Goal: Task Accomplishment & Management: Use online tool/utility

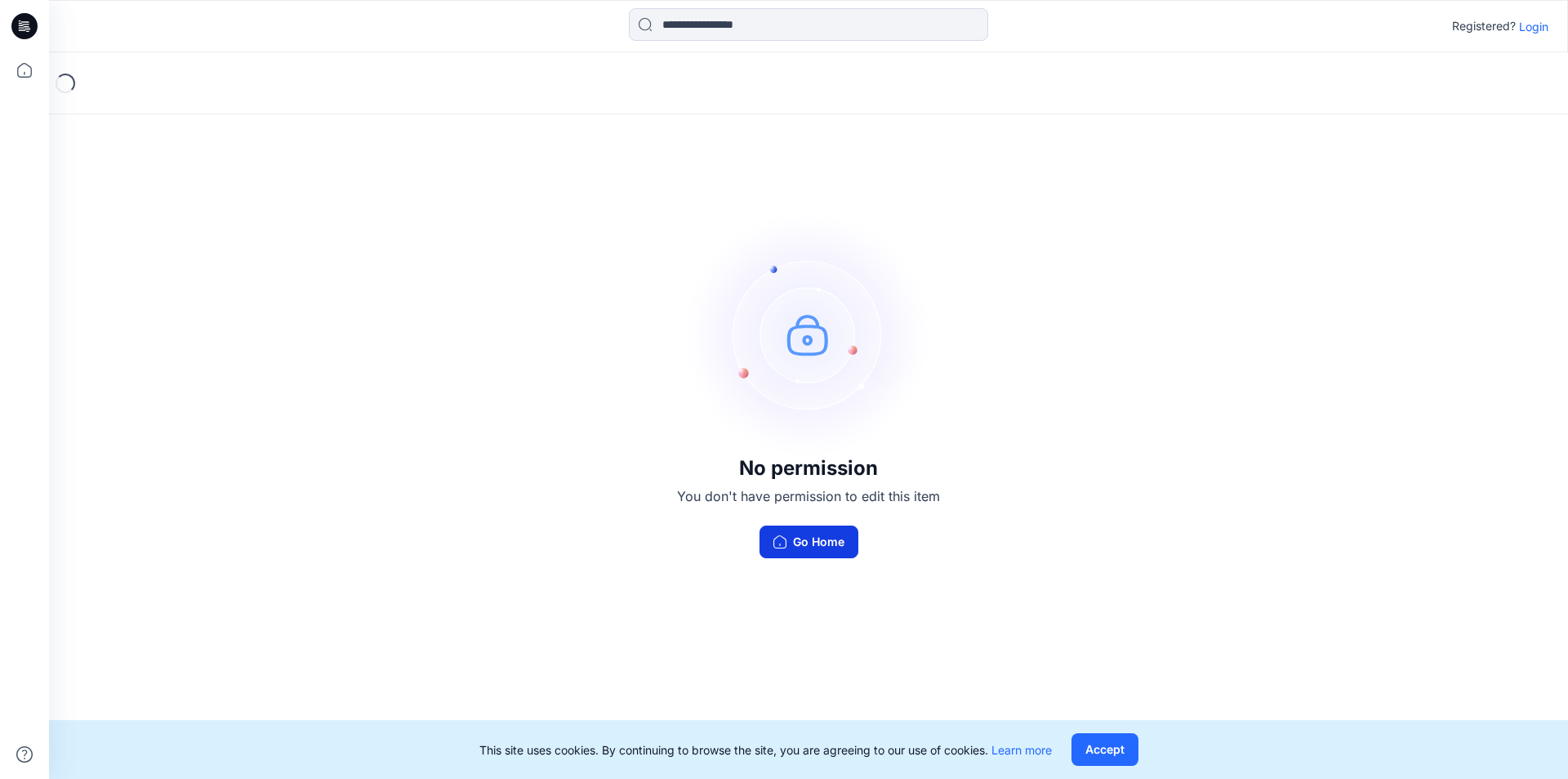
click at [807, 545] on button "Go Home" at bounding box center [809, 542] width 99 height 32
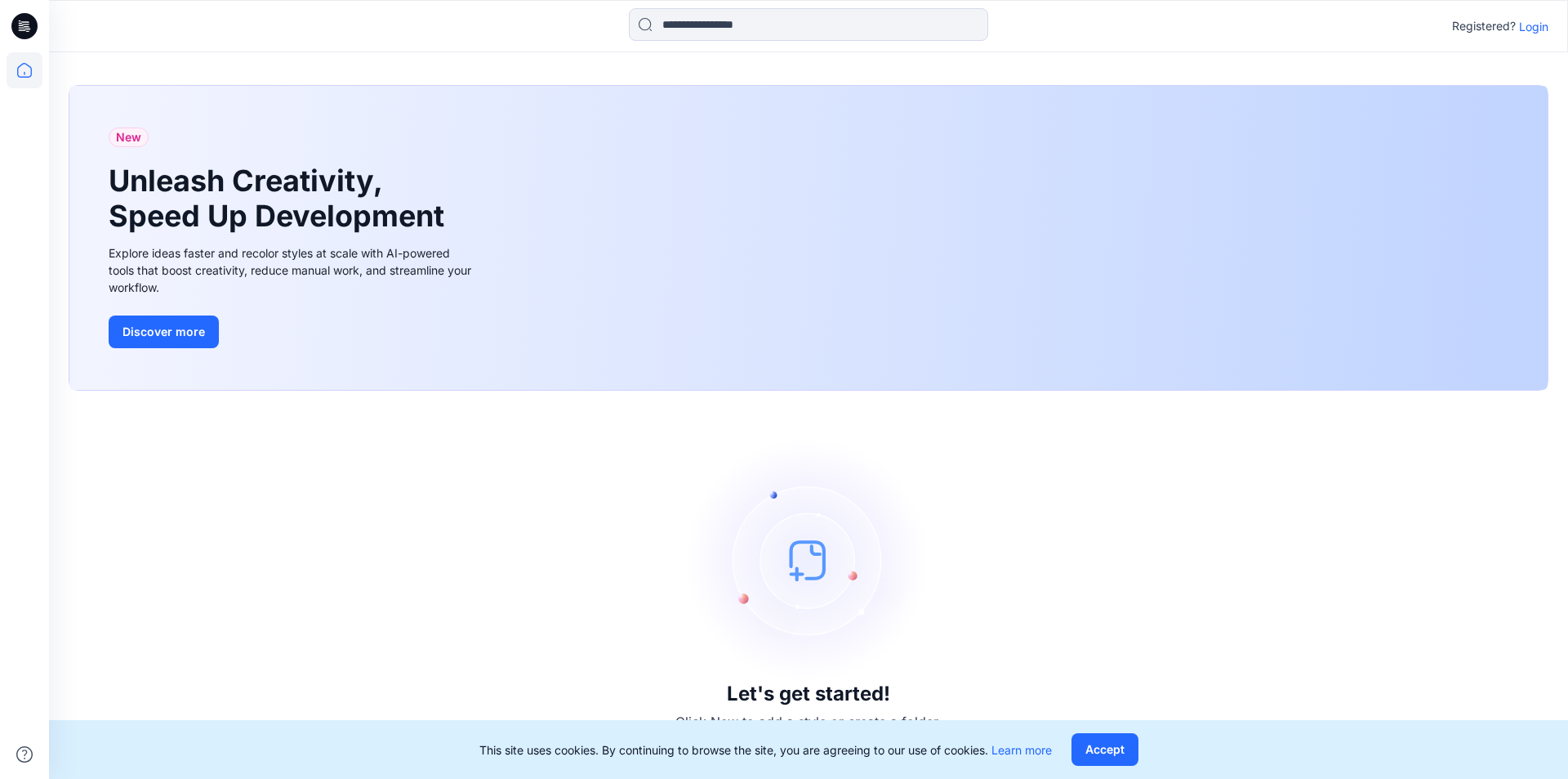
click at [1144, 582] on div "Let's get started! Click New to add a style or create a folder." at bounding box center [808, 584] width 1481 height 349
click at [1196, 566] on div "Let's get started! Click New to add a style or create a folder." at bounding box center [808, 584] width 1481 height 349
click at [1541, 26] on p "Login" at bounding box center [1534, 26] width 30 height 17
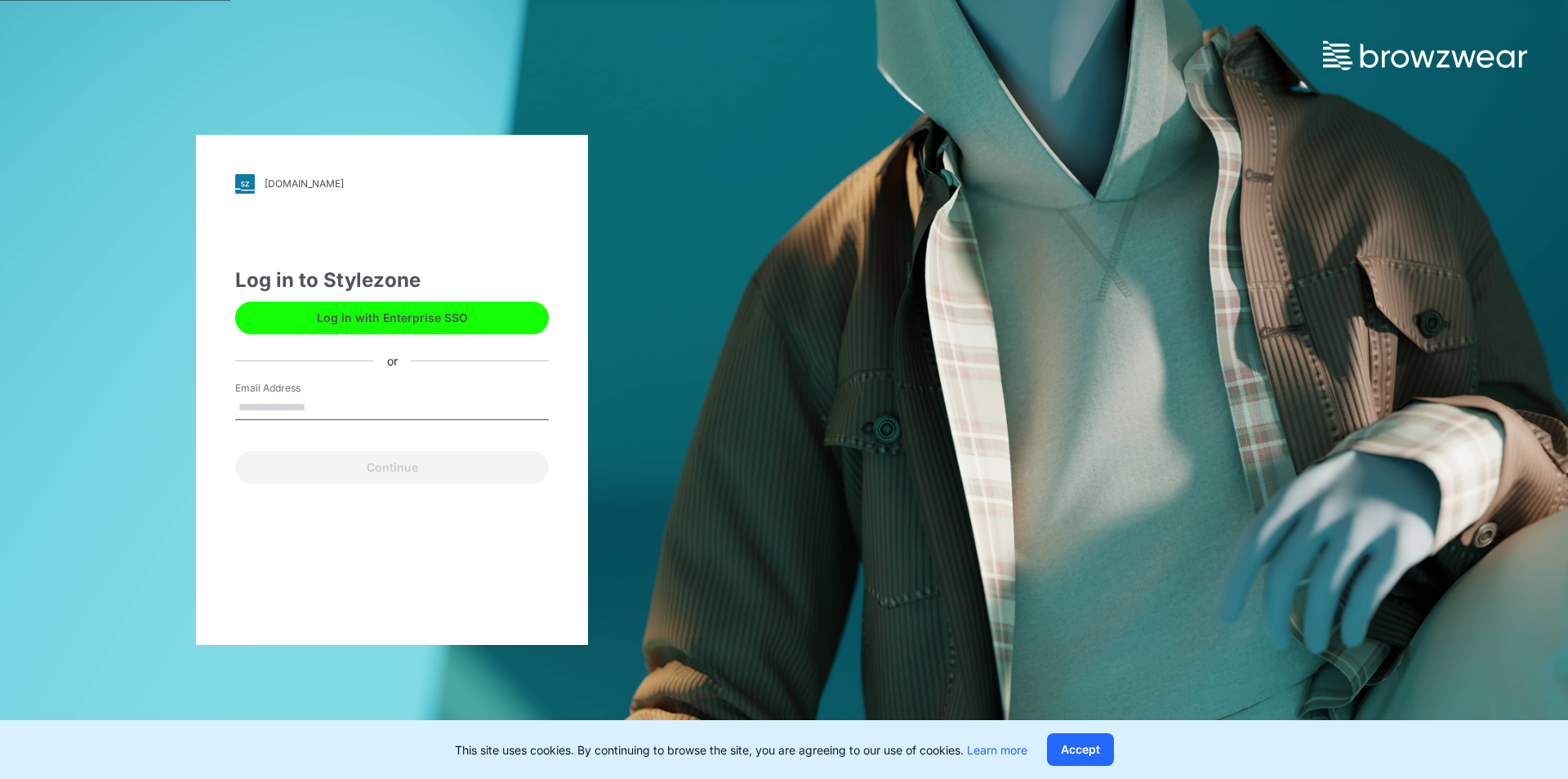
click at [258, 403] on input "Email Address" at bounding box center [392, 408] width 314 height 24
type input "*"
click at [316, 407] on input "**********" at bounding box center [392, 408] width 314 height 24
type input "**********"
click at [235, 451] on button "Continue" at bounding box center [392, 467] width 314 height 32
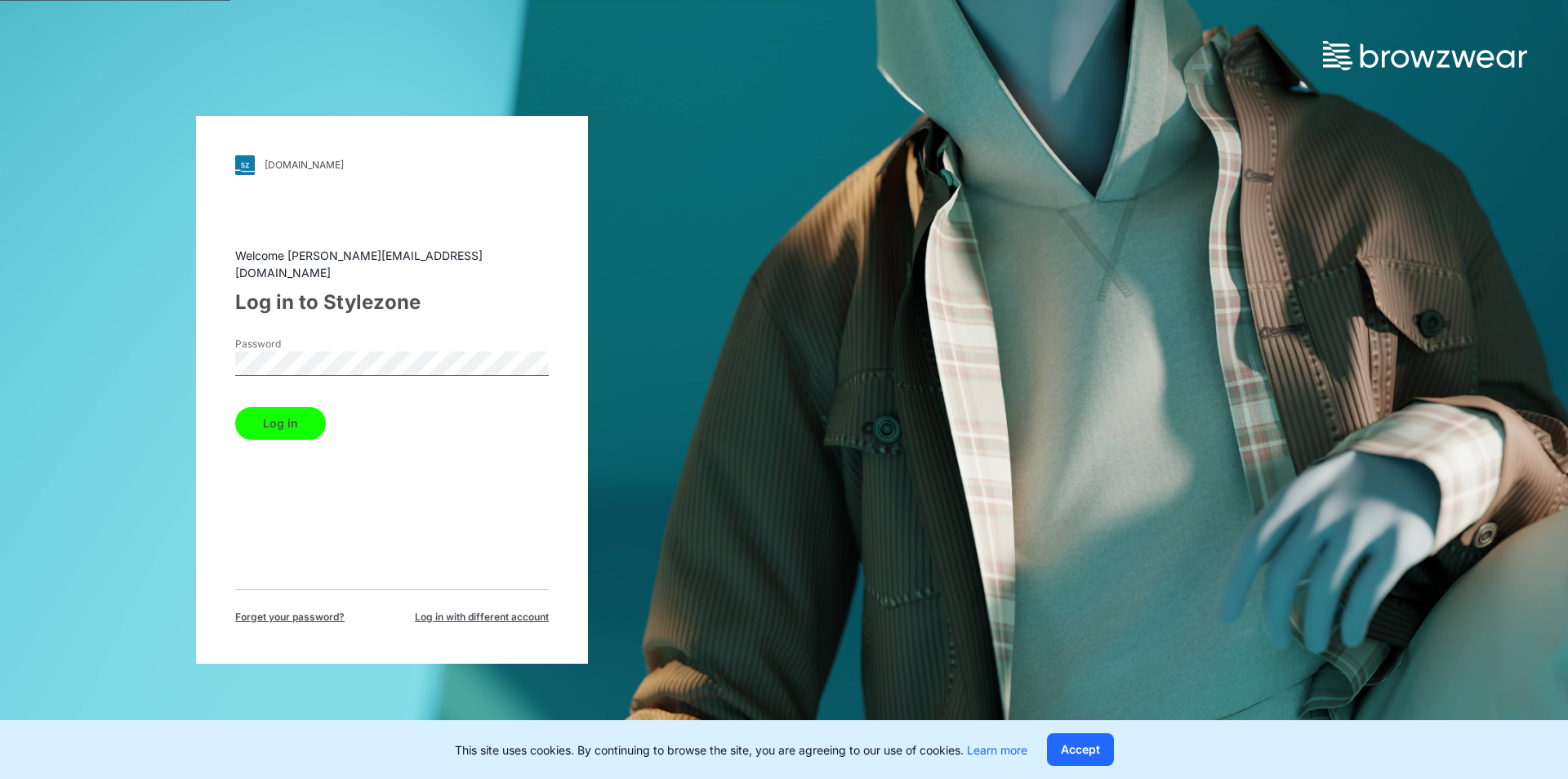
click at [235, 407] on button "Log in" at bounding box center [280, 423] width 91 height 32
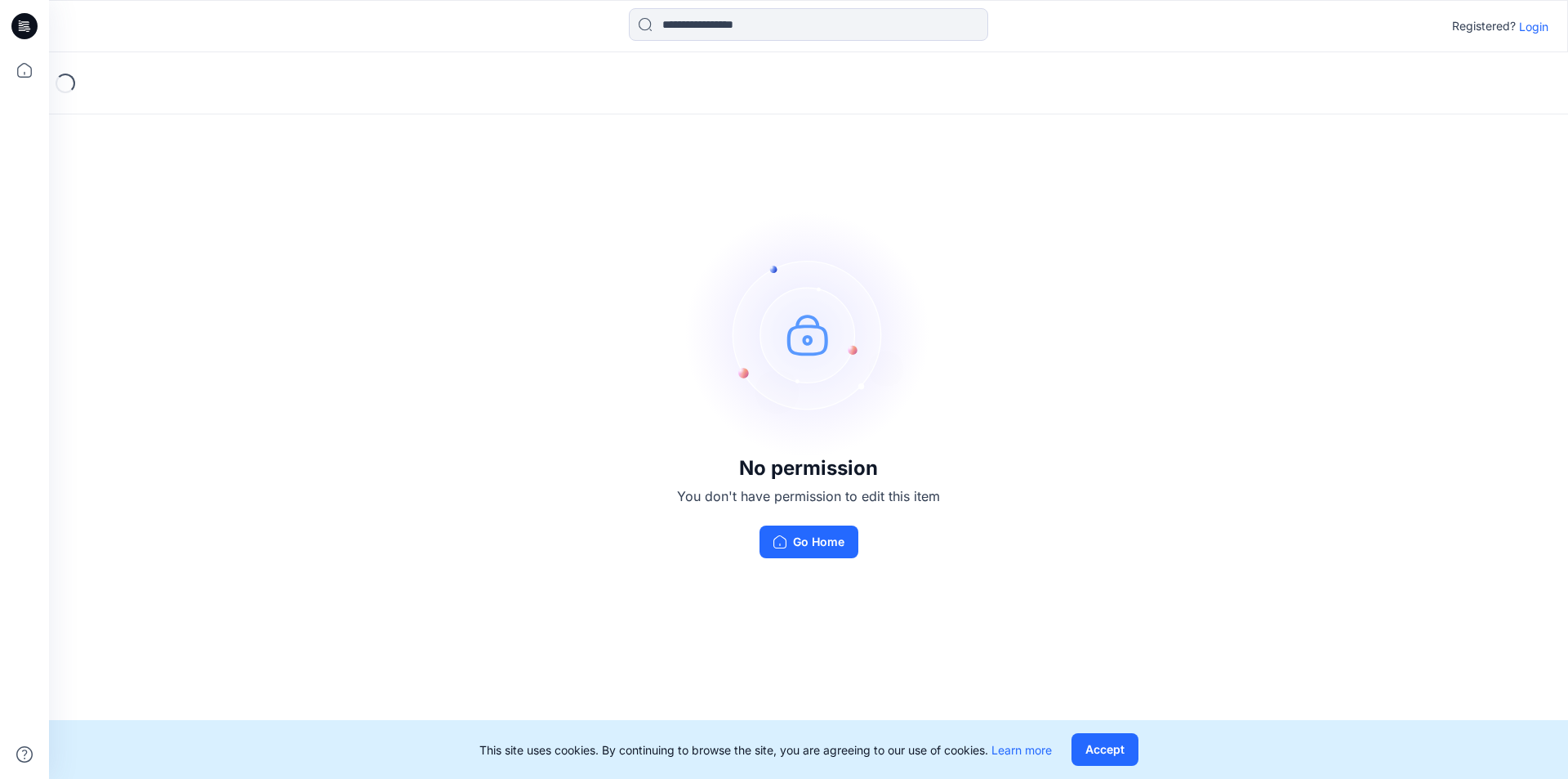
click at [1542, 32] on p "Login" at bounding box center [1534, 26] width 30 height 17
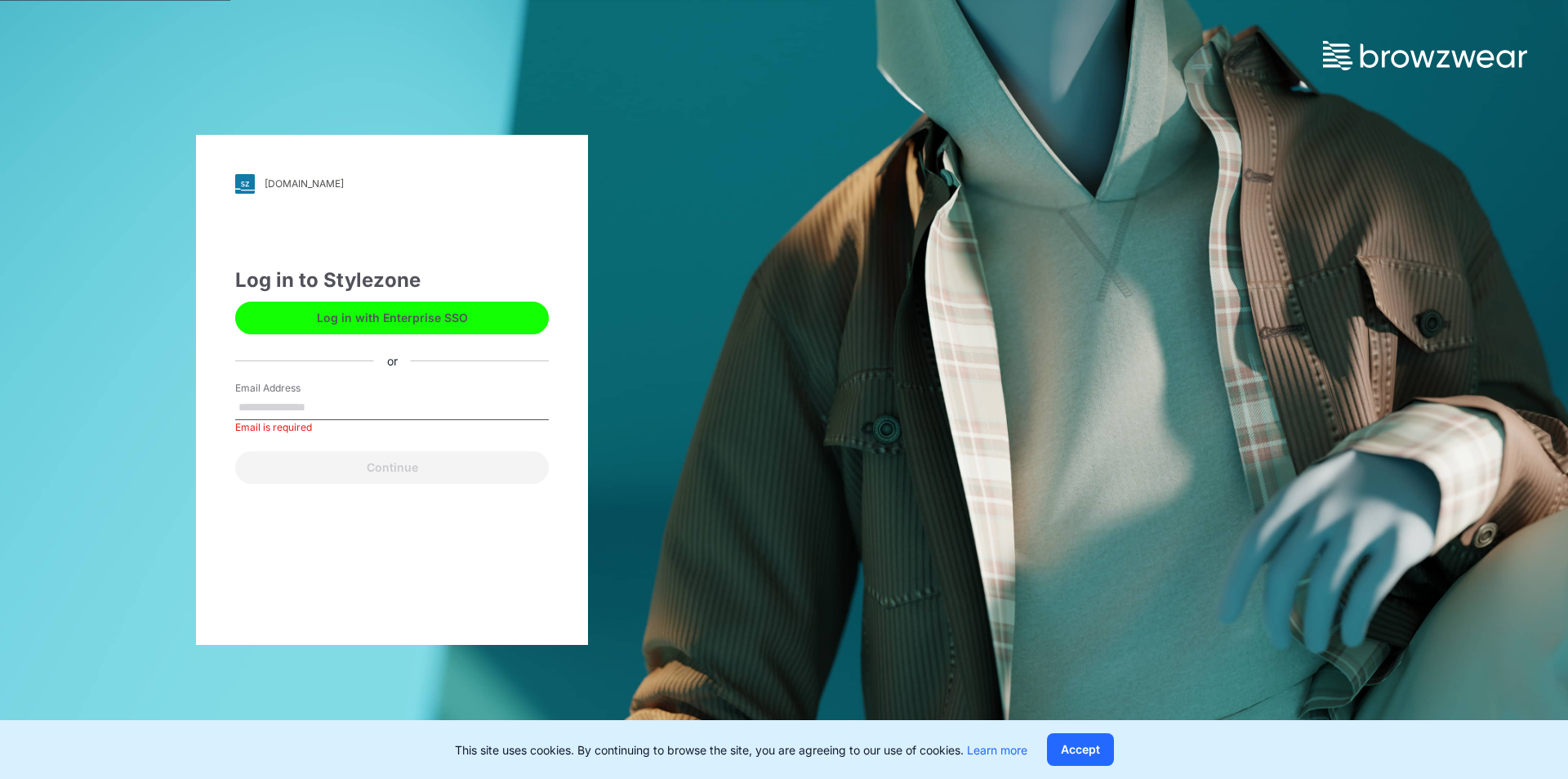
click at [1126, 350] on div "[DOMAIN_NAME] Loading... Log in to Stylezone Log in with Enterprise SSO or Emai…" at bounding box center [784, 390] width 1568 height 779
click at [310, 413] on input "Email Address" at bounding box center [392, 408] width 314 height 24
type input "**********"
click at [235, 451] on button "Continue" at bounding box center [392, 467] width 314 height 32
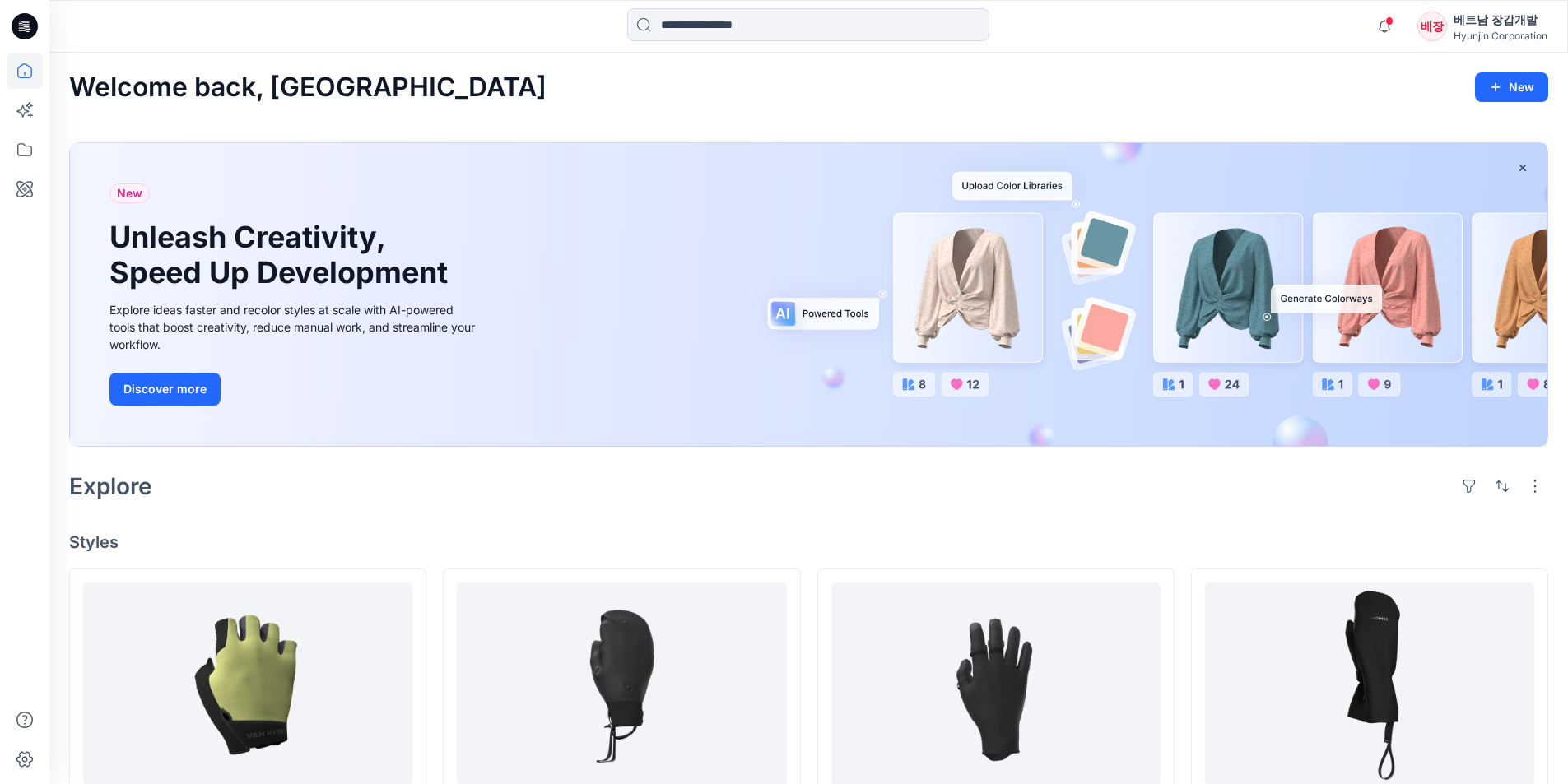
click at [695, 516] on div "Welcome back, [GEOGRAPHIC_DATA] New New Unleash Creativity, Speed Up Developmen…" at bounding box center [808, 798] width 1518 height 1490
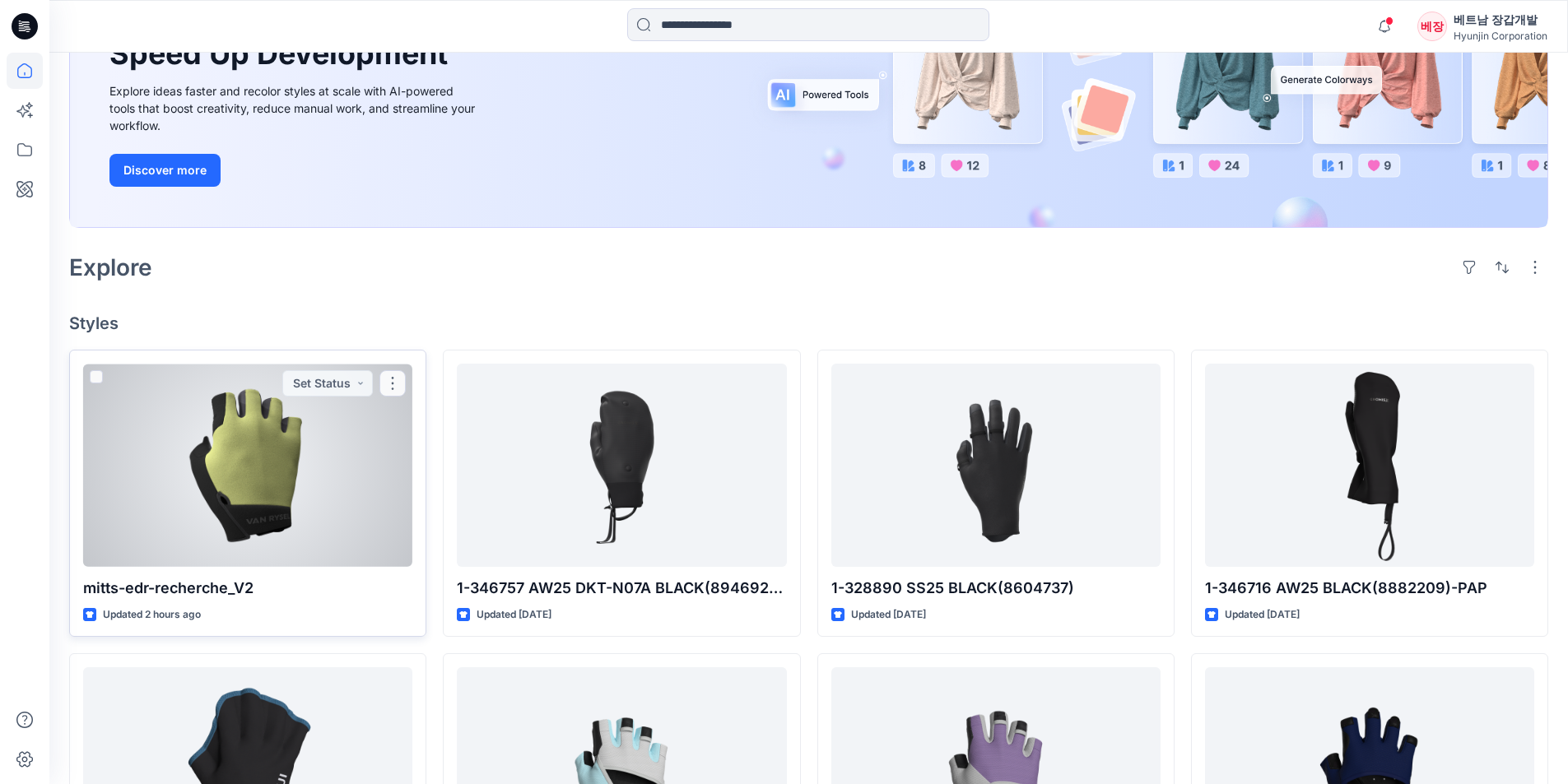
scroll to position [247, 0]
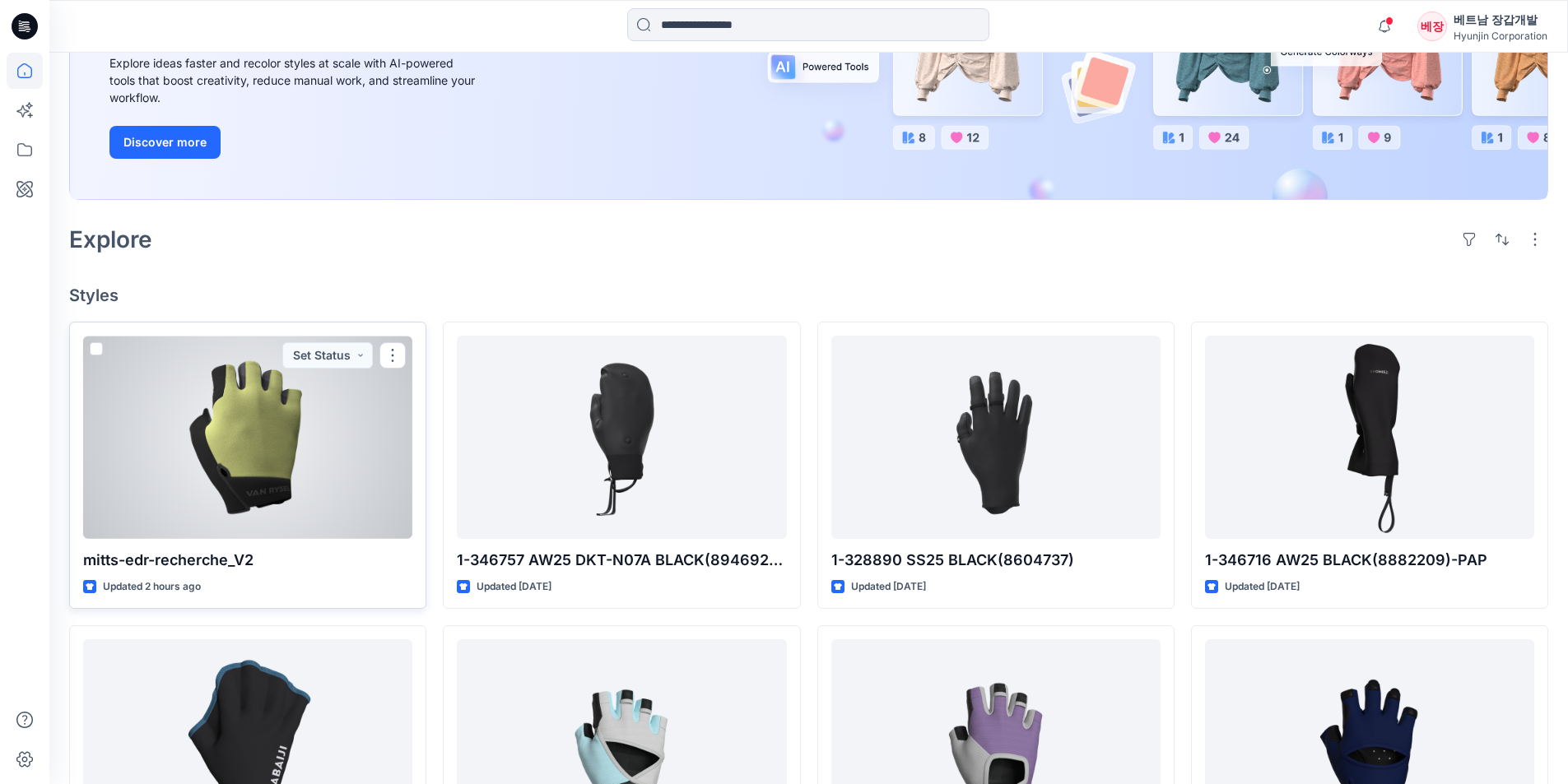
click at [264, 489] on div at bounding box center [248, 437] width 330 height 203
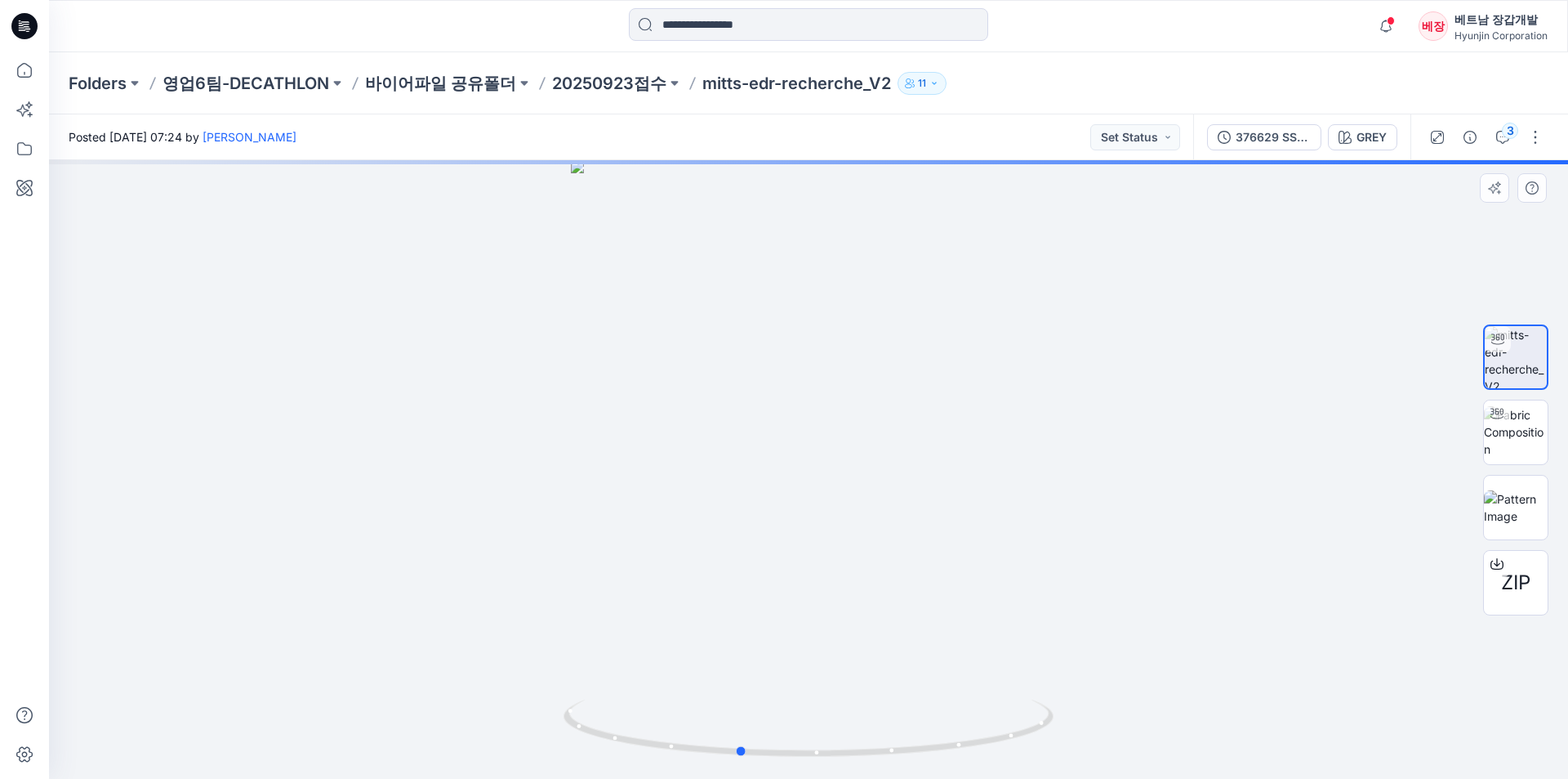
drag, startPoint x: 811, startPoint y: 391, endPoint x: 868, endPoint y: 397, distance: 57.3
click at [796, 391] on div at bounding box center [808, 470] width 1519 height 619
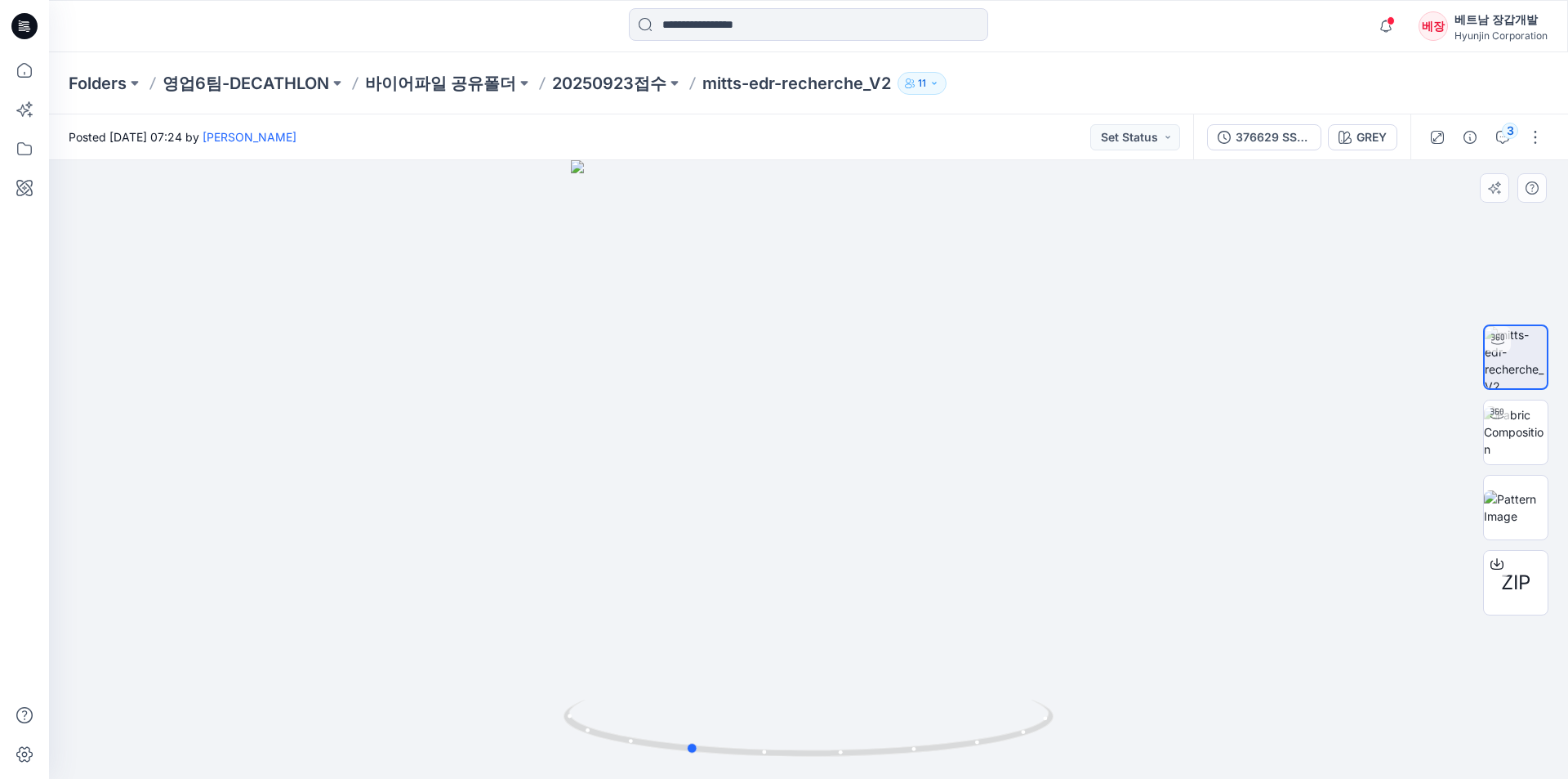
drag, startPoint x: 895, startPoint y: 394, endPoint x: 855, endPoint y: 398, distance: 40.2
click at [807, 396] on div at bounding box center [808, 470] width 1519 height 619
drag, startPoint x: 888, startPoint y: 393, endPoint x: 840, endPoint y: 391, distance: 48.0
click at [804, 394] on div at bounding box center [808, 470] width 1519 height 619
drag, startPoint x: 901, startPoint y: 380, endPoint x: 852, endPoint y: 380, distance: 49.0
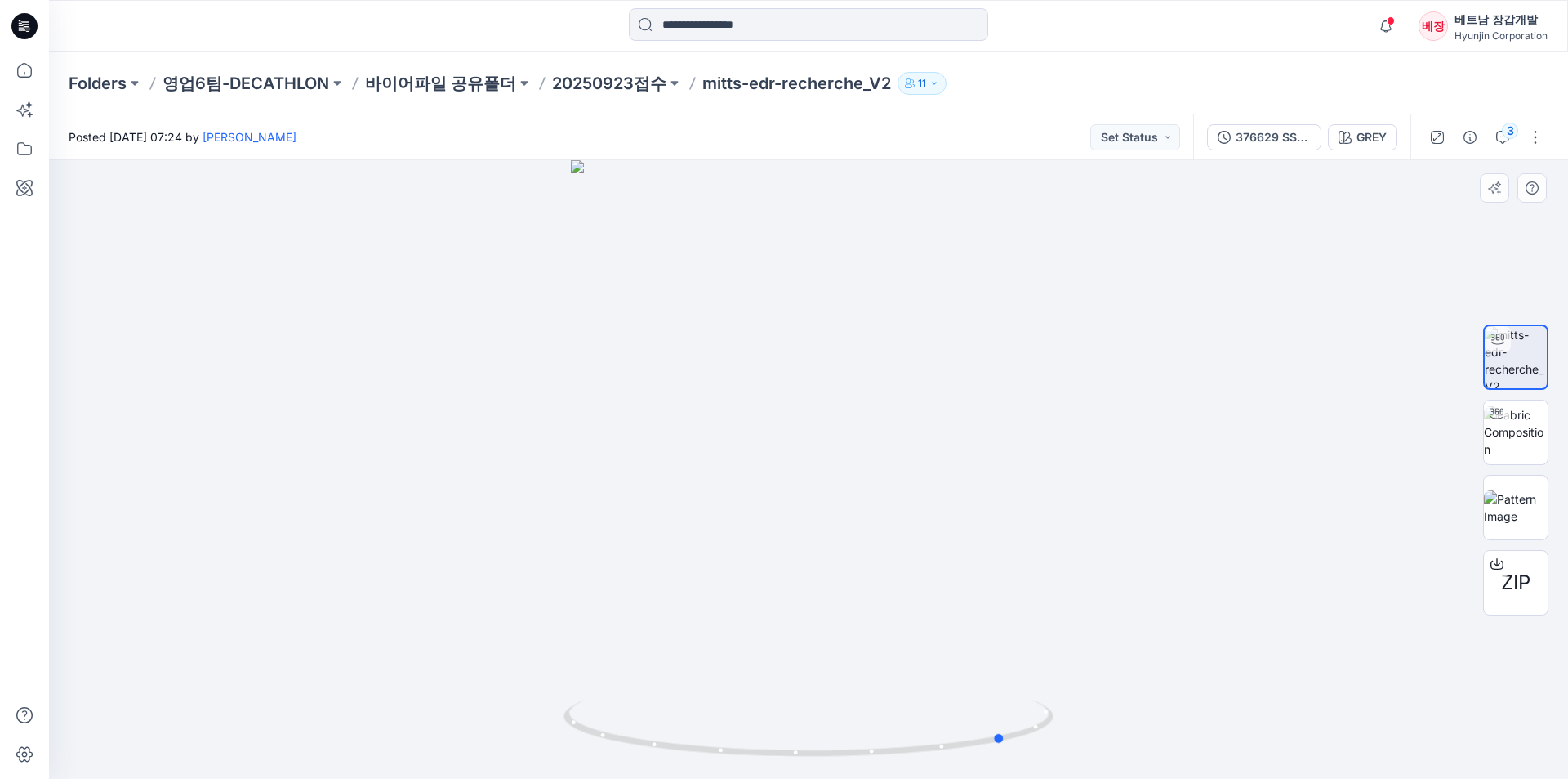
click at [853, 380] on div at bounding box center [808, 470] width 1519 height 619
drag, startPoint x: 798, startPoint y: 398, endPoint x: 825, endPoint y: 396, distance: 27.1
click at [825, 396] on div at bounding box center [808, 470] width 1519 height 619
drag, startPoint x: 794, startPoint y: 414, endPoint x: 829, endPoint y: 404, distance: 36.4
click at [829, 404] on div at bounding box center [808, 470] width 1519 height 619
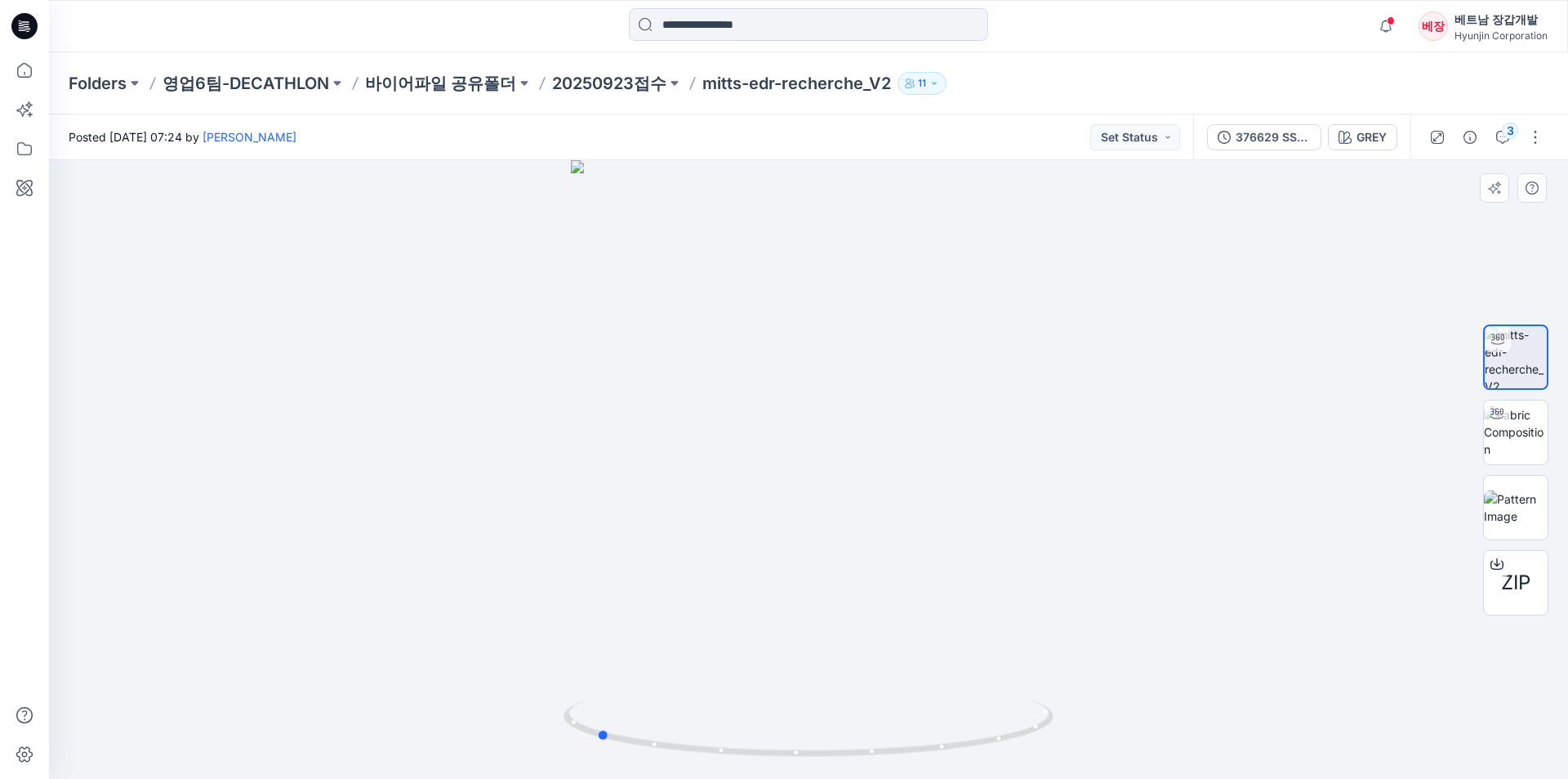
drag, startPoint x: 803, startPoint y: 402, endPoint x: 819, endPoint y: 401, distance: 16.0
click at [819, 401] on div at bounding box center [808, 470] width 1519 height 619
drag, startPoint x: 709, startPoint y: 347, endPoint x: 757, endPoint y: 338, distance: 48.8
click at [757, 338] on img at bounding box center [808, 366] width 781 height 826
drag, startPoint x: 764, startPoint y: 424, endPoint x: 772, endPoint y: 475, distance: 51.6
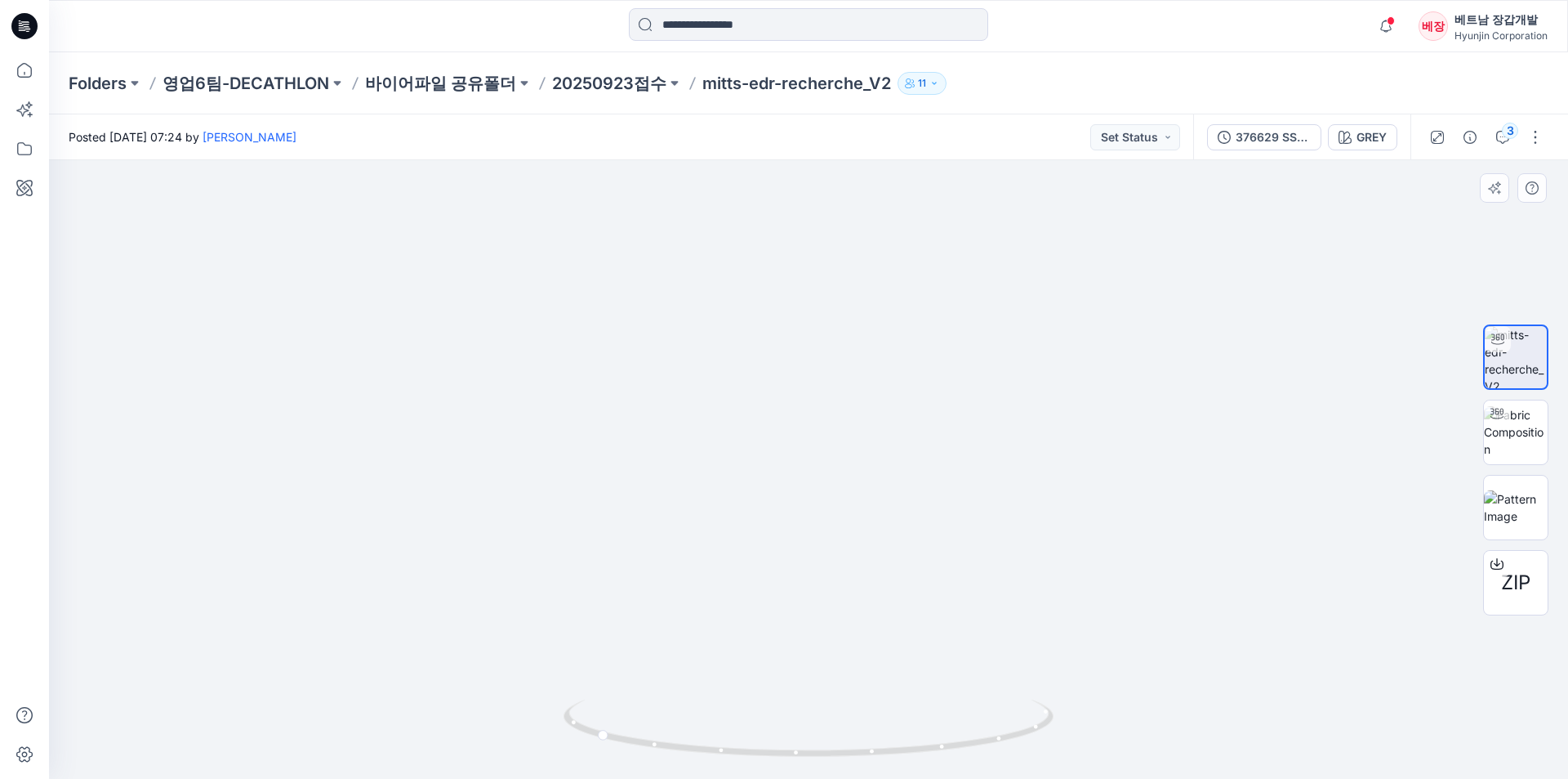
click at [772, 474] on img at bounding box center [808, 406] width 781 height 746
drag, startPoint x: 943, startPoint y: 401, endPoint x: 975, endPoint y: 395, distance: 32.6
click at [975, 395] on img at bounding box center [808, 430] width 781 height 695
drag, startPoint x: 594, startPoint y: 339, endPoint x: 691, endPoint y: 371, distance: 102.1
click at [691, 371] on img at bounding box center [808, 427] width 781 height 702
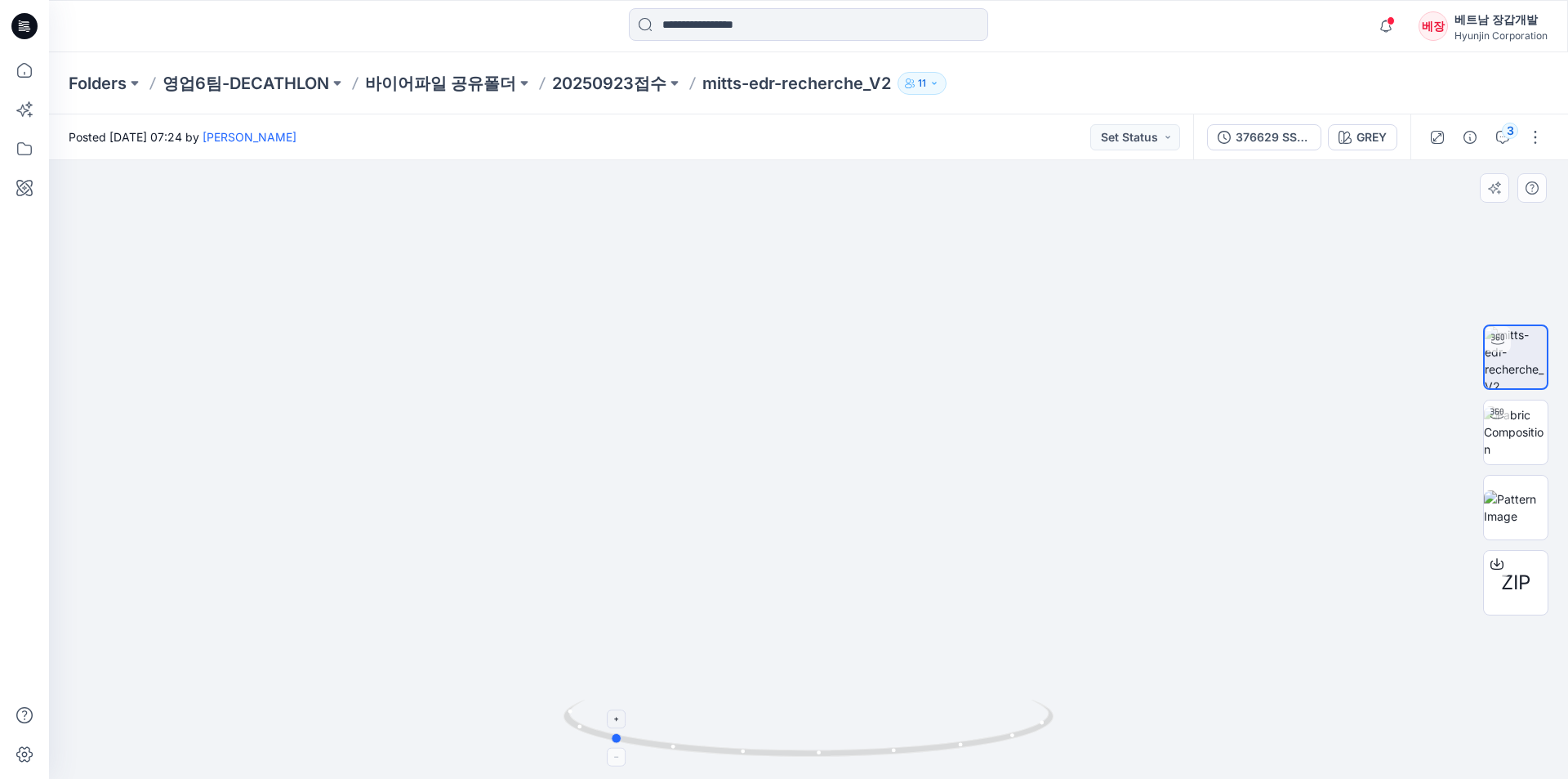
drag, startPoint x: 657, startPoint y: 748, endPoint x: 641, endPoint y: 743, distance: 16.8
click at [641, 743] on icon at bounding box center [810, 730] width 494 height 61
click at [1518, 445] on img at bounding box center [1516, 432] width 64 height 51
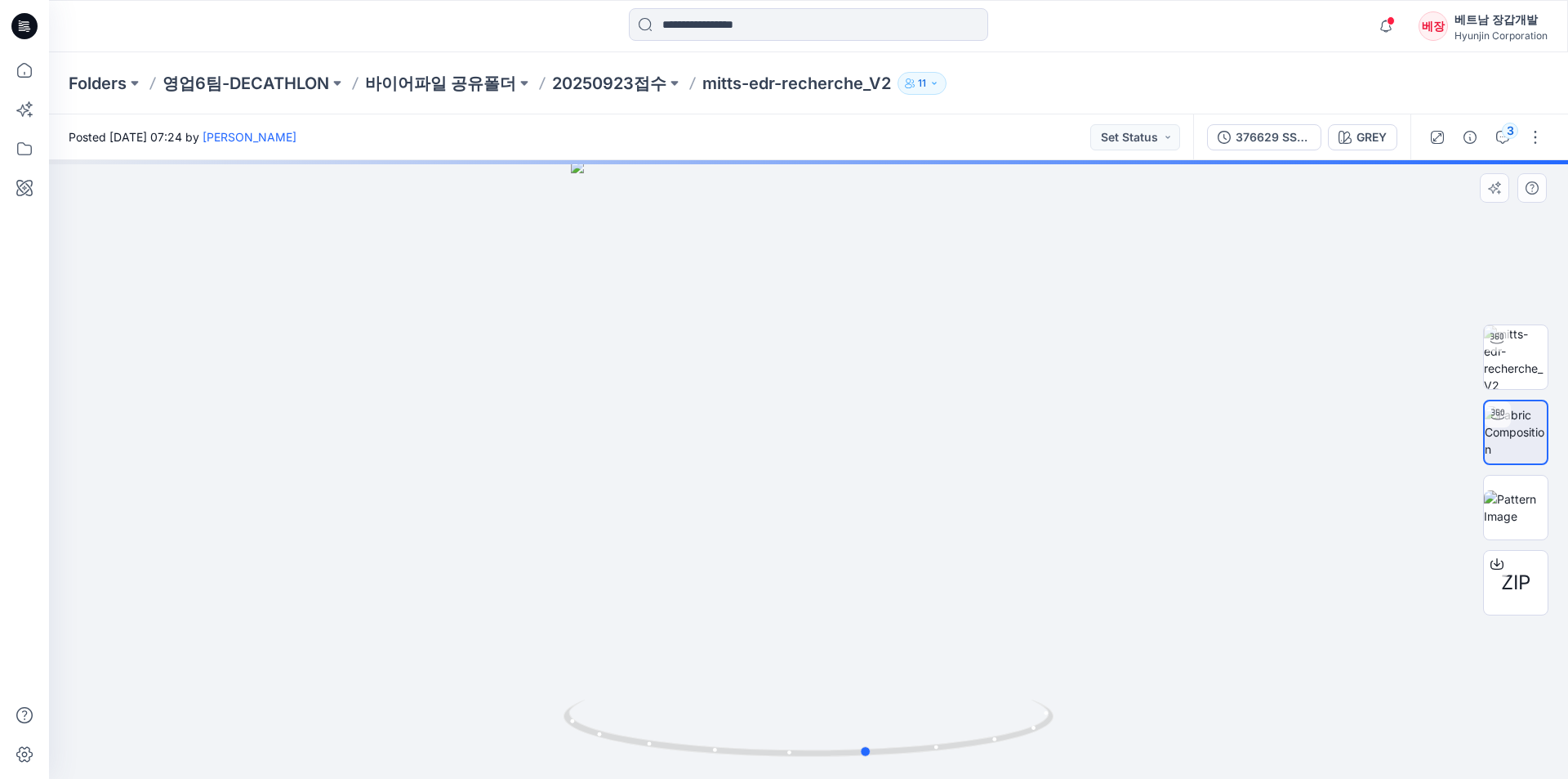
drag, startPoint x: 803, startPoint y: 408, endPoint x: 853, endPoint y: 413, distance: 50.2
click at [853, 413] on div at bounding box center [808, 470] width 1519 height 619
drag, startPoint x: 807, startPoint y: 759, endPoint x: 834, endPoint y: 755, distance: 27.3
click at [834, 755] on icon at bounding box center [810, 730] width 494 height 61
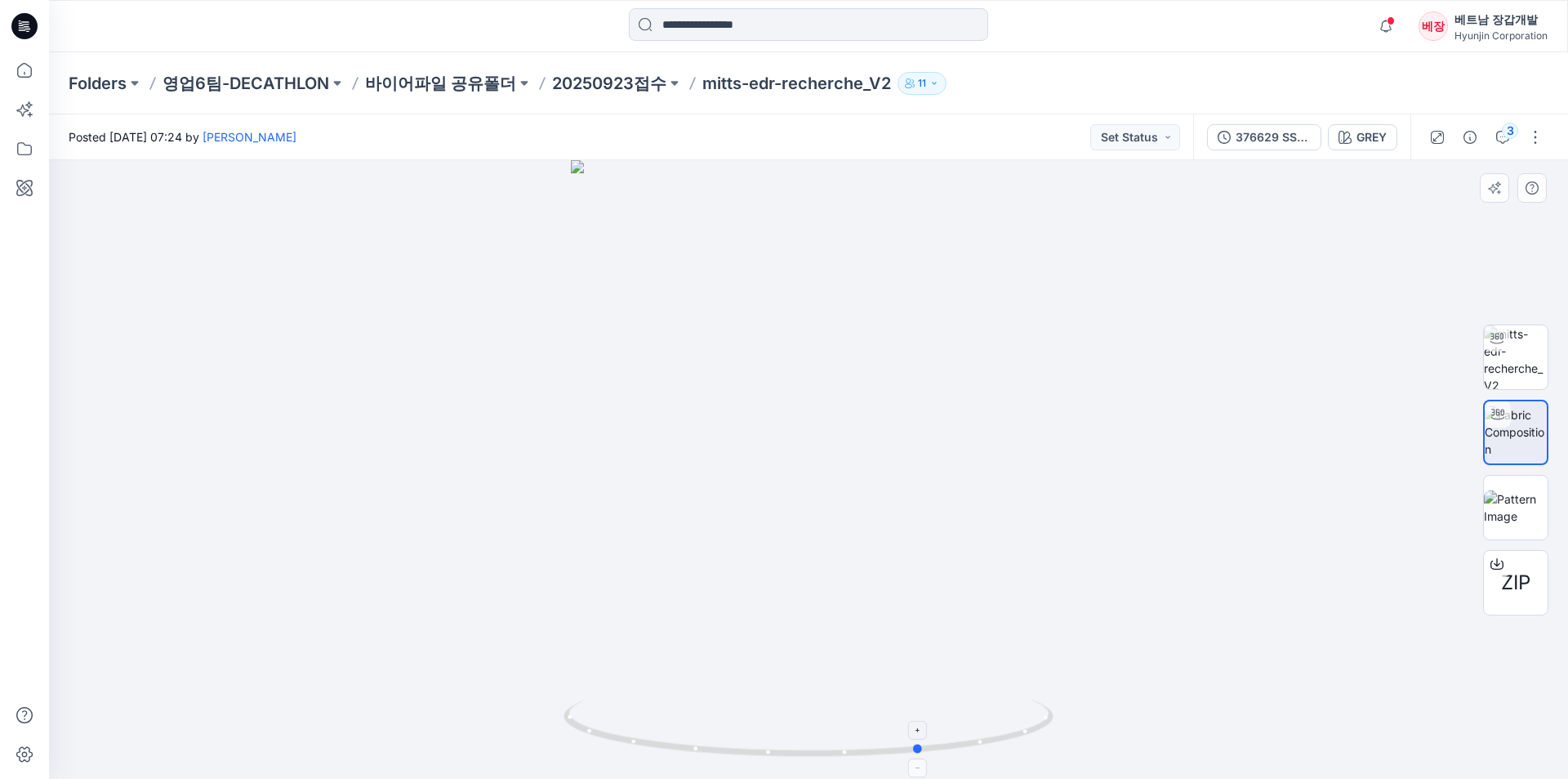
drag, startPoint x: 779, startPoint y: 760, endPoint x: 803, endPoint y: 757, distance: 24.2
click at [807, 757] on icon at bounding box center [810, 730] width 494 height 61
drag, startPoint x: 745, startPoint y: 756, endPoint x: 816, endPoint y: 754, distance: 71.0
click at [816, 754] on icon at bounding box center [810, 730] width 494 height 61
drag, startPoint x: 758, startPoint y: 752, endPoint x: 786, endPoint y: 752, distance: 28.0
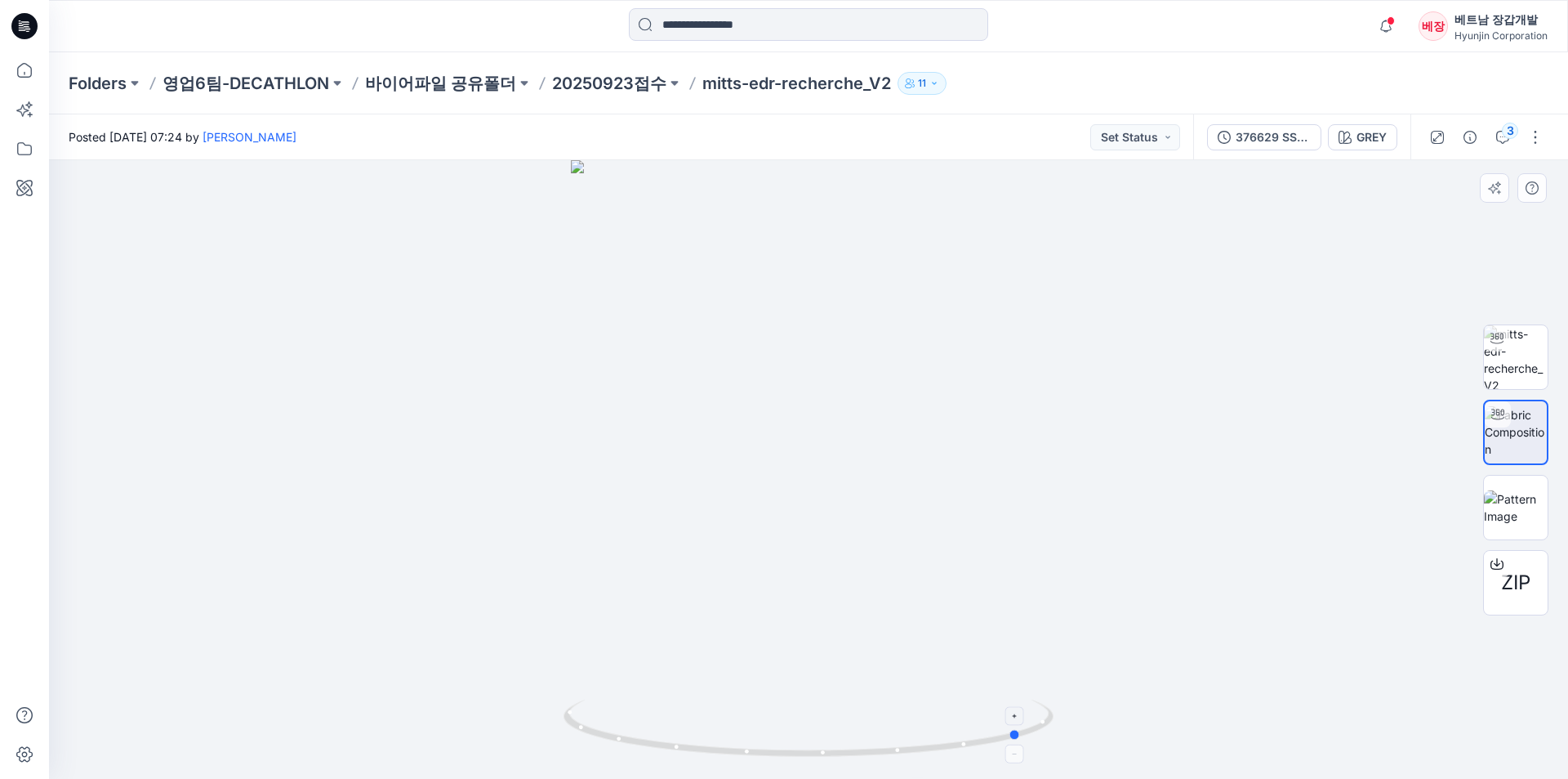
click at [786, 752] on icon at bounding box center [810, 730] width 494 height 61
drag, startPoint x: 861, startPoint y: 334, endPoint x: 846, endPoint y: 450, distance: 117.0
click at [846, 450] on div at bounding box center [808, 470] width 1519 height 619
drag, startPoint x: 820, startPoint y: 504, endPoint x: 824, endPoint y: 419, distance: 85.1
click at [824, 419] on div at bounding box center [808, 470] width 1519 height 619
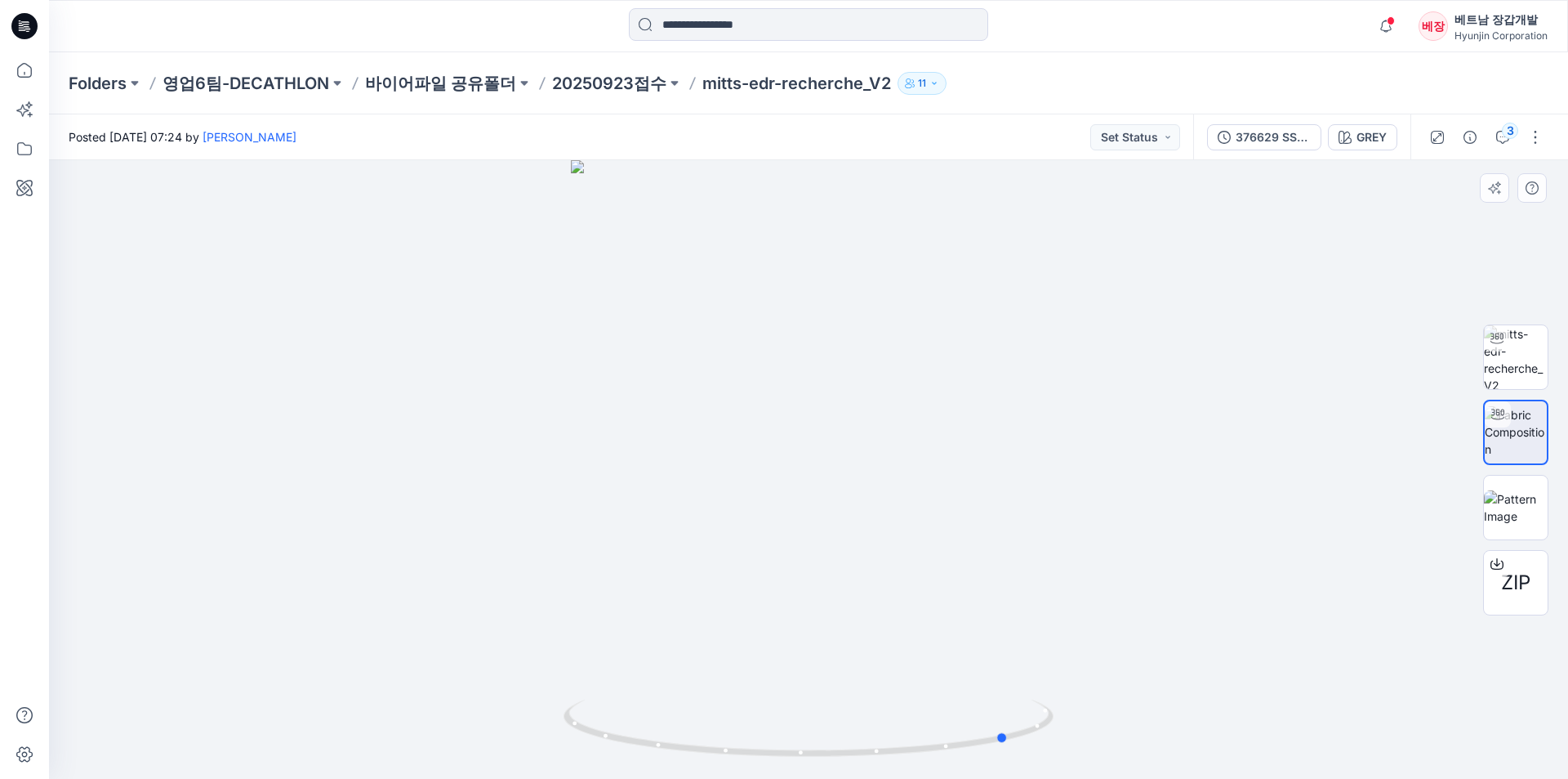
drag, startPoint x: 945, startPoint y: 756, endPoint x: 921, endPoint y: 575, distance: 182.6
click at [940, 650] on div at bounding box center [808, 470] width 1519 height 619
click at [826, 237] on div at bounding box center [808, 470] width 1519 height 619
click at [784, 277] on div at bounding box center [808, 470] width 1519 height 619
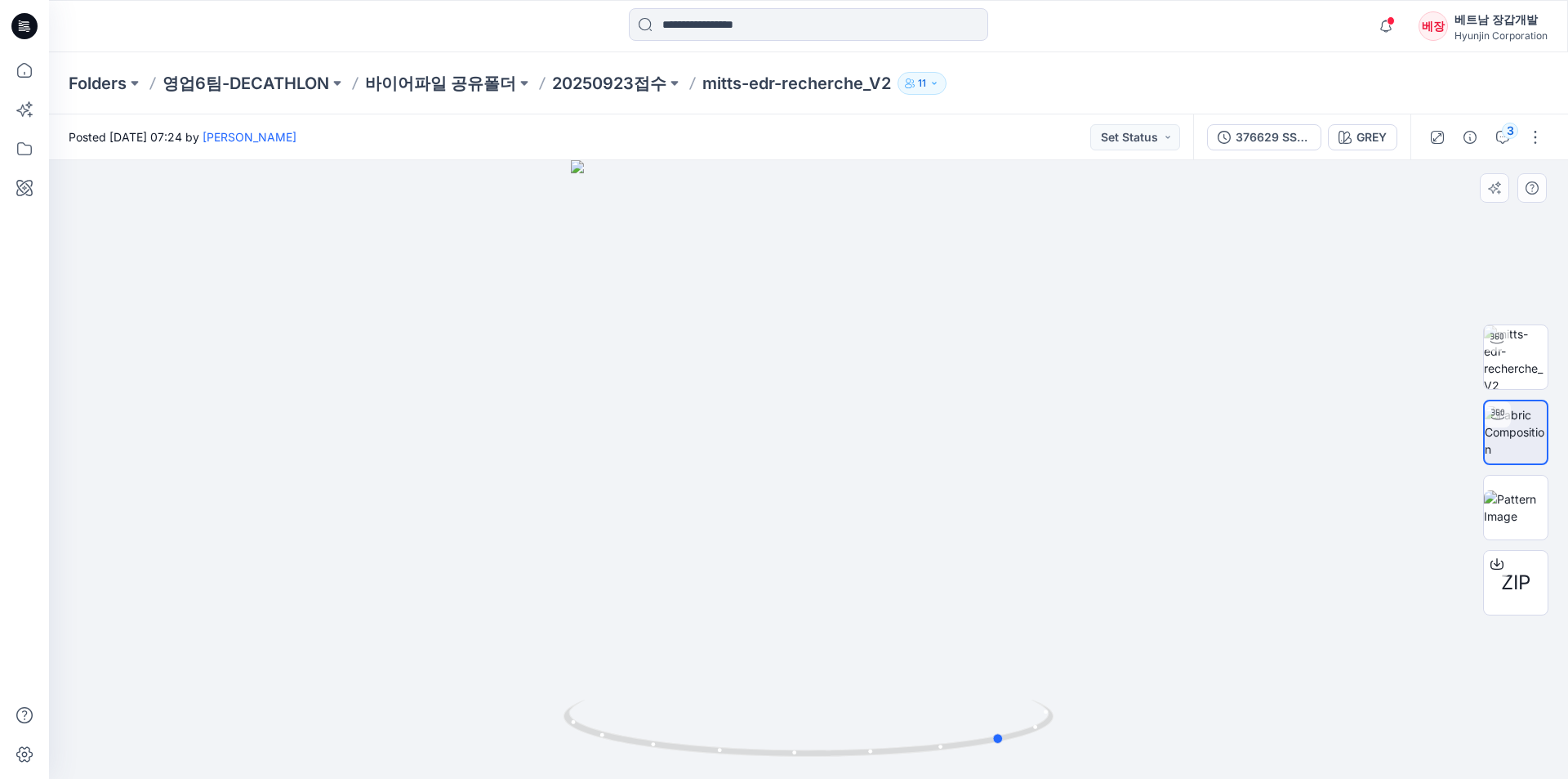
drag, startPoint x: 779, startPoint y: 226, endPoint x: 771, endPoint y: 451, distance: 225.1
click at [771, 450] on div at bounding box center [808, 470] width 1519 height 619
drag, startPoint x: 781, startPoint y: 504, endPoint x: 825, endPoint y: 234, distance: 273.6
click at [825, 234] on div at bounding box center [808, 470] width 1519 height 619
drag, startPoint x: 834, startPoint y: 280, endPoint x: 739, endPoint y: 418, distance: 167.5
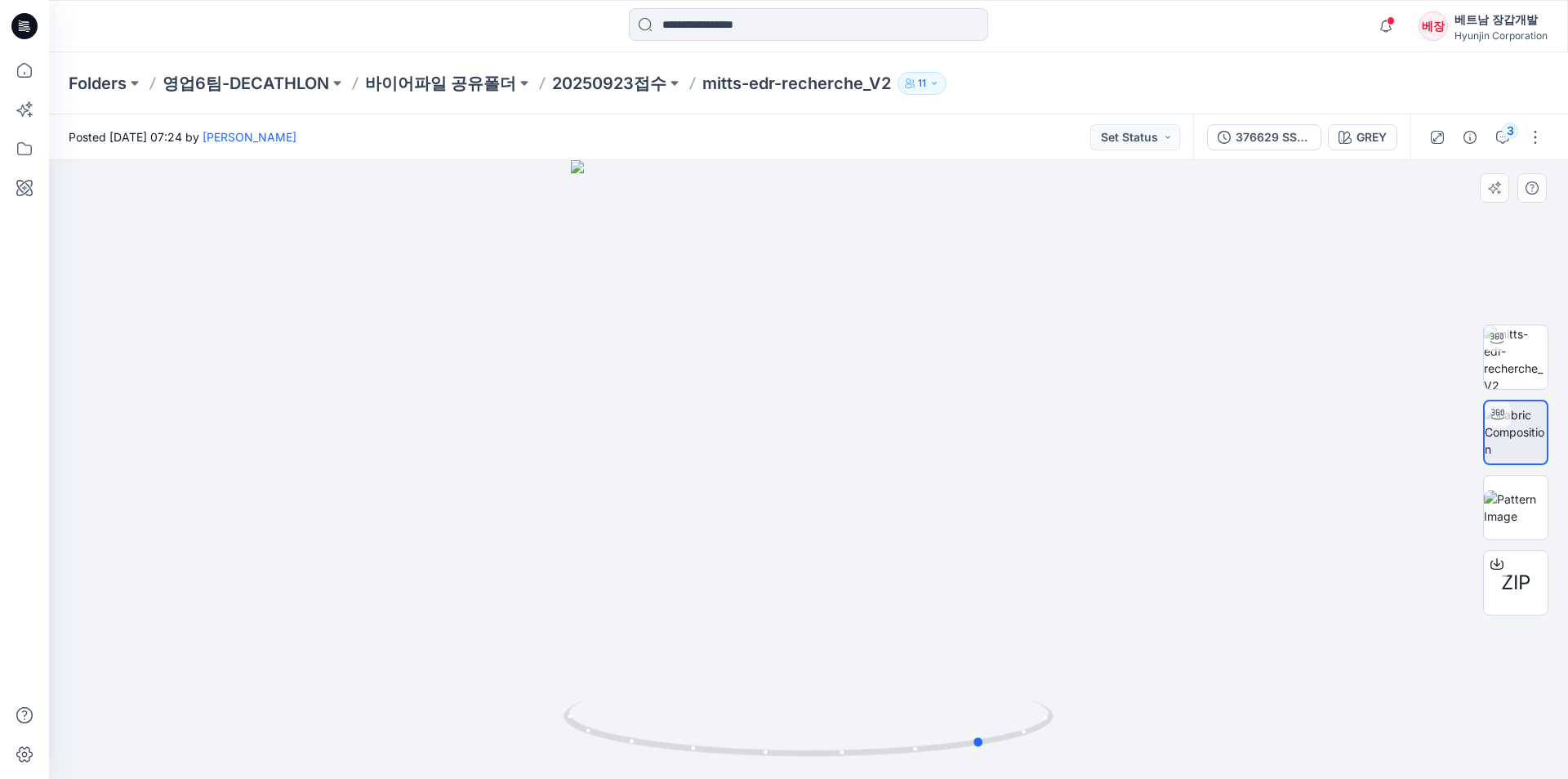
click at [739, 418] on div at bounding box center [808, 470] width 1519 height 619
drag, startPoint x: 789, startPoint y: 441, endPoint x: 902, endPoint y: 435, distance: 113.2
click at [902, 435] on div at bounding box center [808, 470] width 1519 height 619
click at [1036, 712] on icon at bounding box center [1038, 708] width 10 height 10
click at [1038, 740] on foreignobject at bounding box center [1037, 746] width 19 height 19
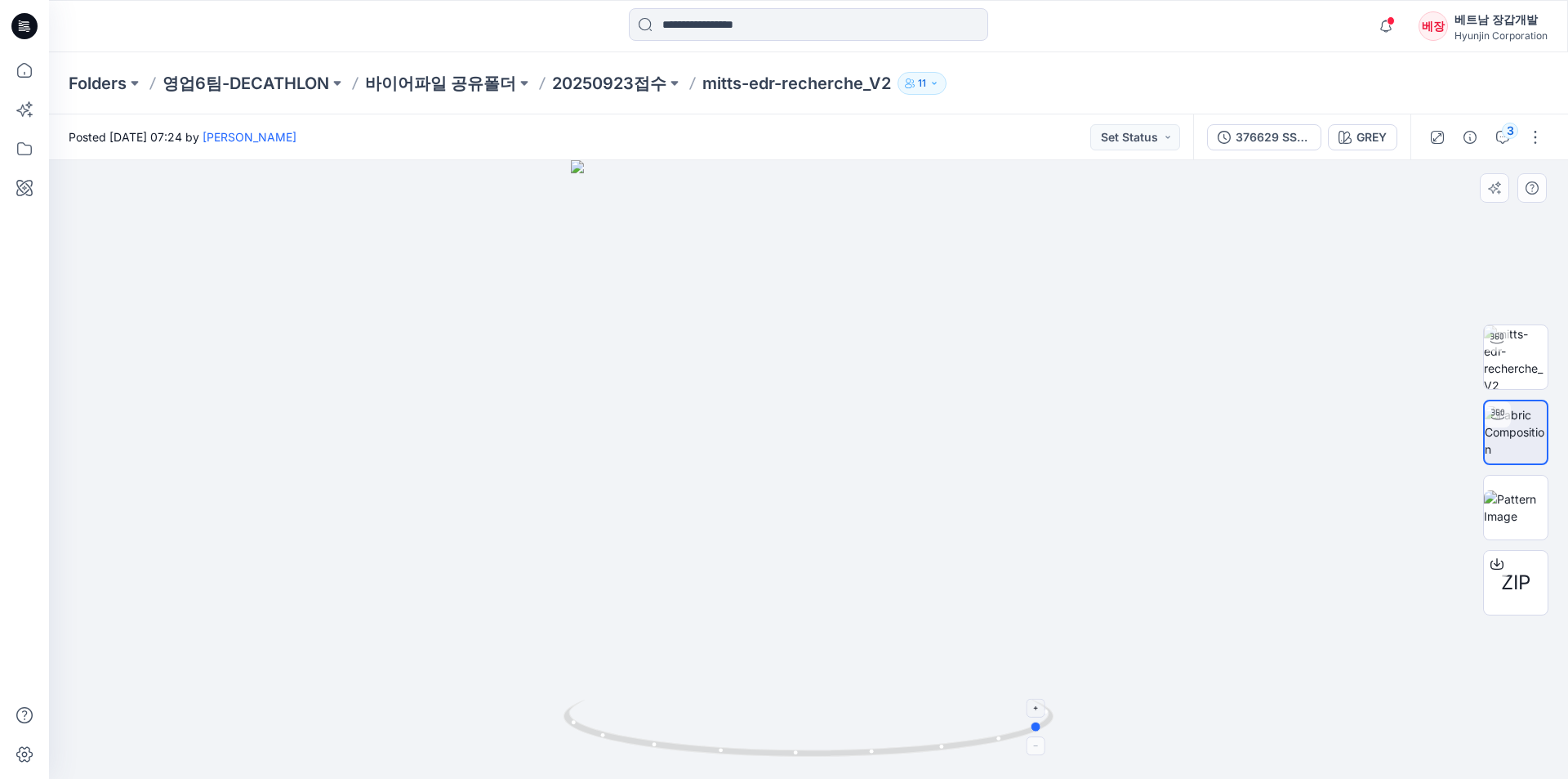
click at [1035, 750] on foreignobject at bounding box center [1037, 746] width 19 height 19
drag, startPoint x: 840, startPoint y: 311, endPoint x: 815, endPoint y: 494, distance: 184.7
click at [815, 494] on div at bounding box center [808, 470] width 1519 height 619
drag, startPoint x: 853, startPoint y: 529, endPoint x: 720, endPoint y: 546, distance: 134.1
click at [720, 545] on div at bounding box center [808, 470] width 1519 height 619
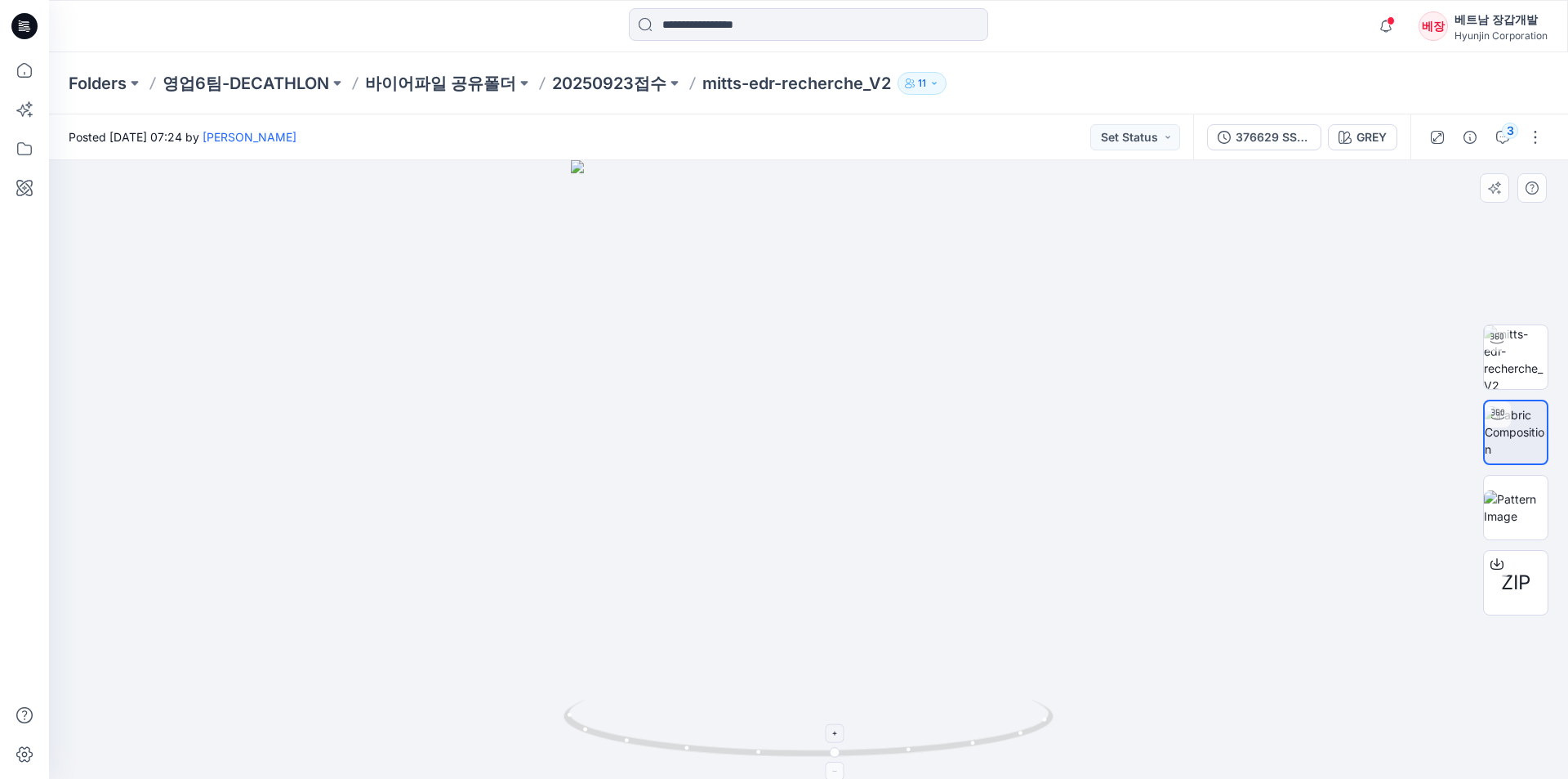
click at [976, 747] on icon at bounding box center [810, 730] width 494 height 61
click at [977, 747] on icon at bounding box center [810, 730] width 494 height 61
drag, startPoint x: 977, startPoint y: 747, endPoint x: 815, endPoint y: 720, distance: 164.2
click at [816, 728] on icon at bounding box center [810, 730] width 494 height 61
drag, startPoint x: 798, startPoint y: 399, endPoint x: 890, endPoint y: 407, distance: 92.3
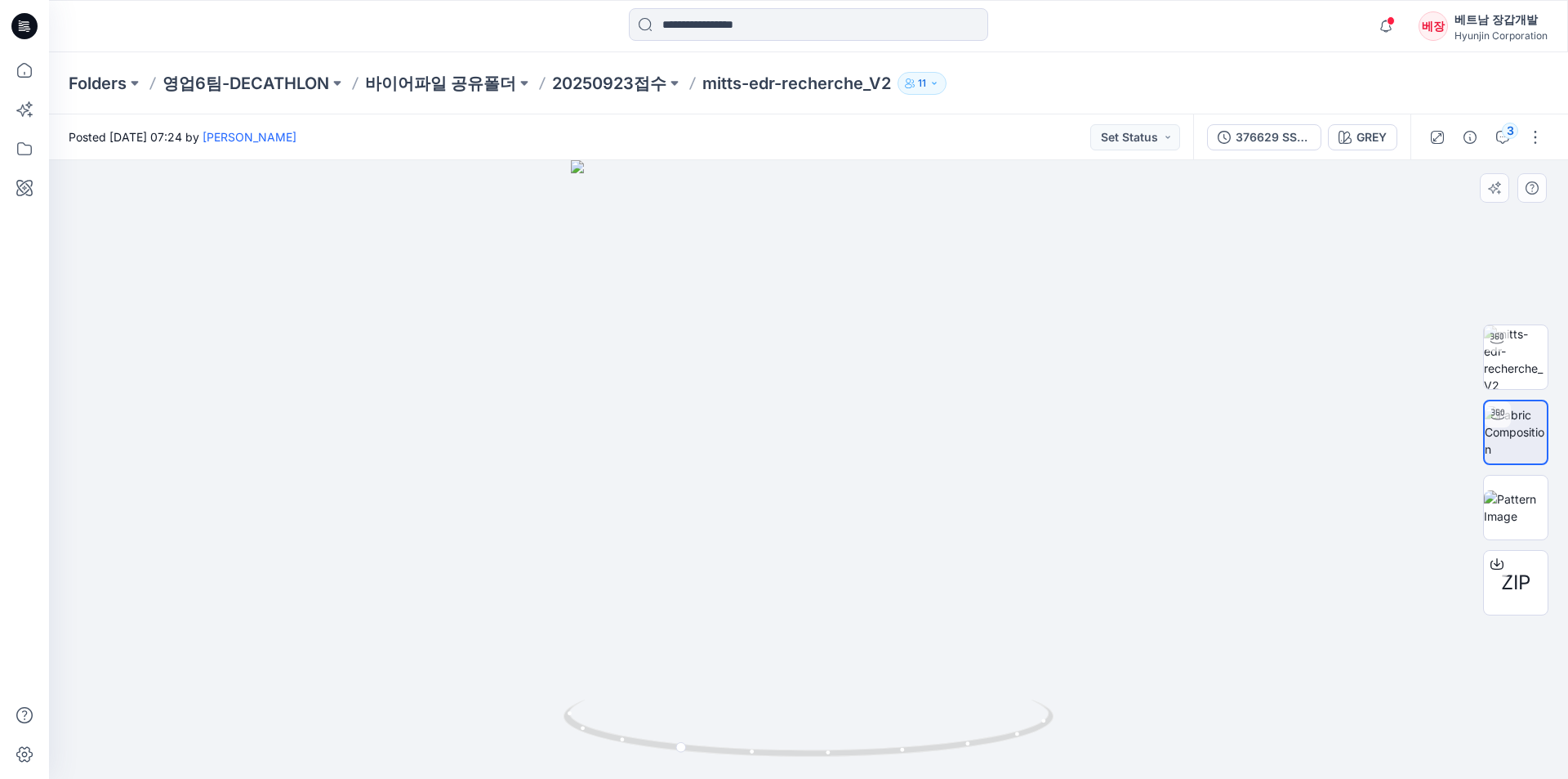
click at [890, 407] on div at bounding box center [808, 470] width 1519 height 619
drag, startPoint x: 929, startPoint y: 388, endPoint x: 965, endPoint y: 385, distance: 36.1
click at [957, 385] on div at bounding box center [808, 470] width 1519 height 619
drag, startPoint x: 819, startPoint y: 390, endPoint x: 861, endPoint y: 385, distance: 42.3
click at [861, 385] on div at bounding box center [808, 470] width 1519 height 619
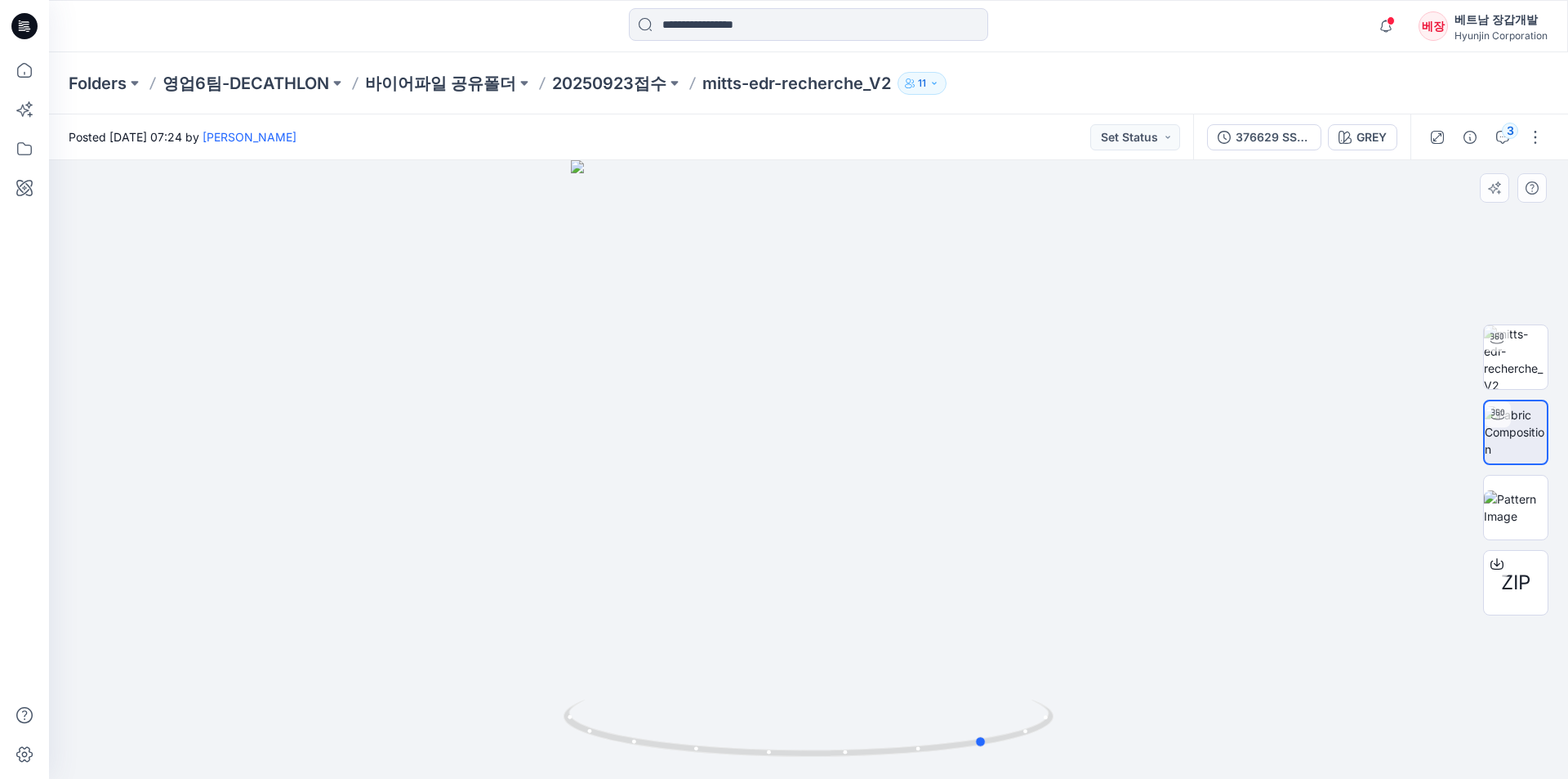
drag
click at [761, 394] on div at bounding box center [808, 470] width 1519 height 619
click at [1509, 492] on img at bounding box center [1516, 508] width 64 height 34
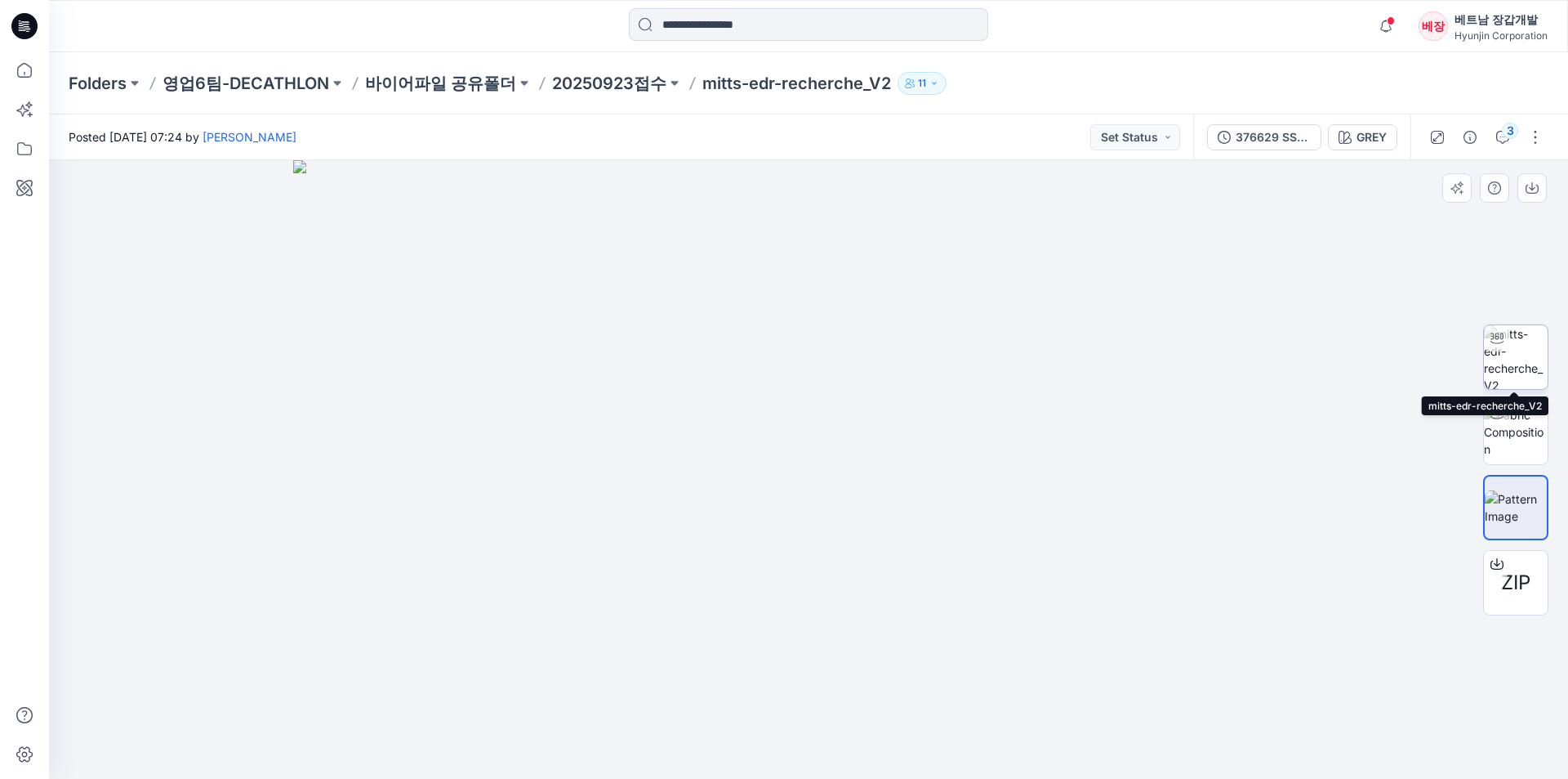
click at [1523, 359] on img at bounding box center [1516, 357] width 64 height 64
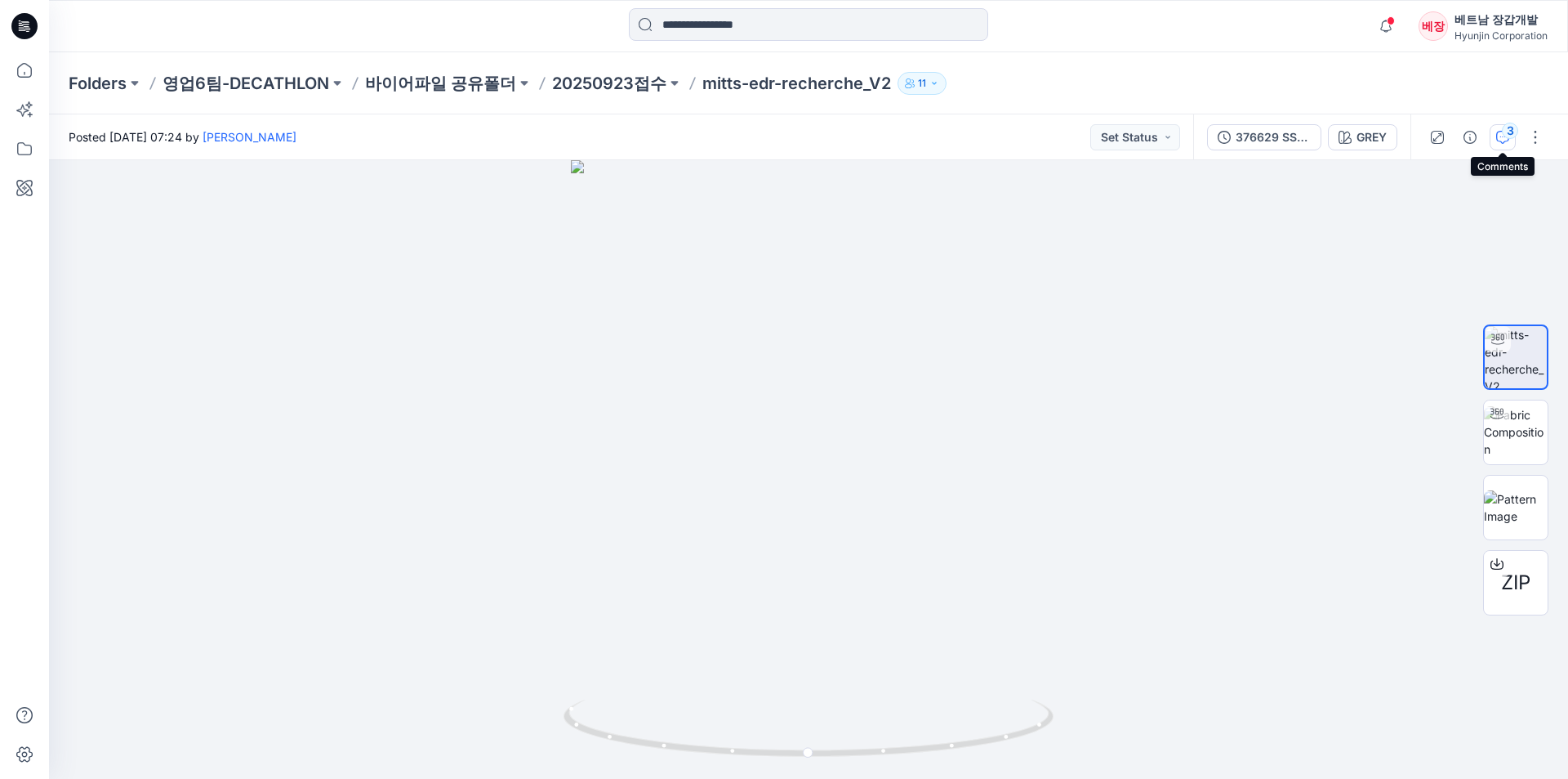
click at [1500, 132] on icon "button" at bounding box center [1503, 137] width 14 height 14
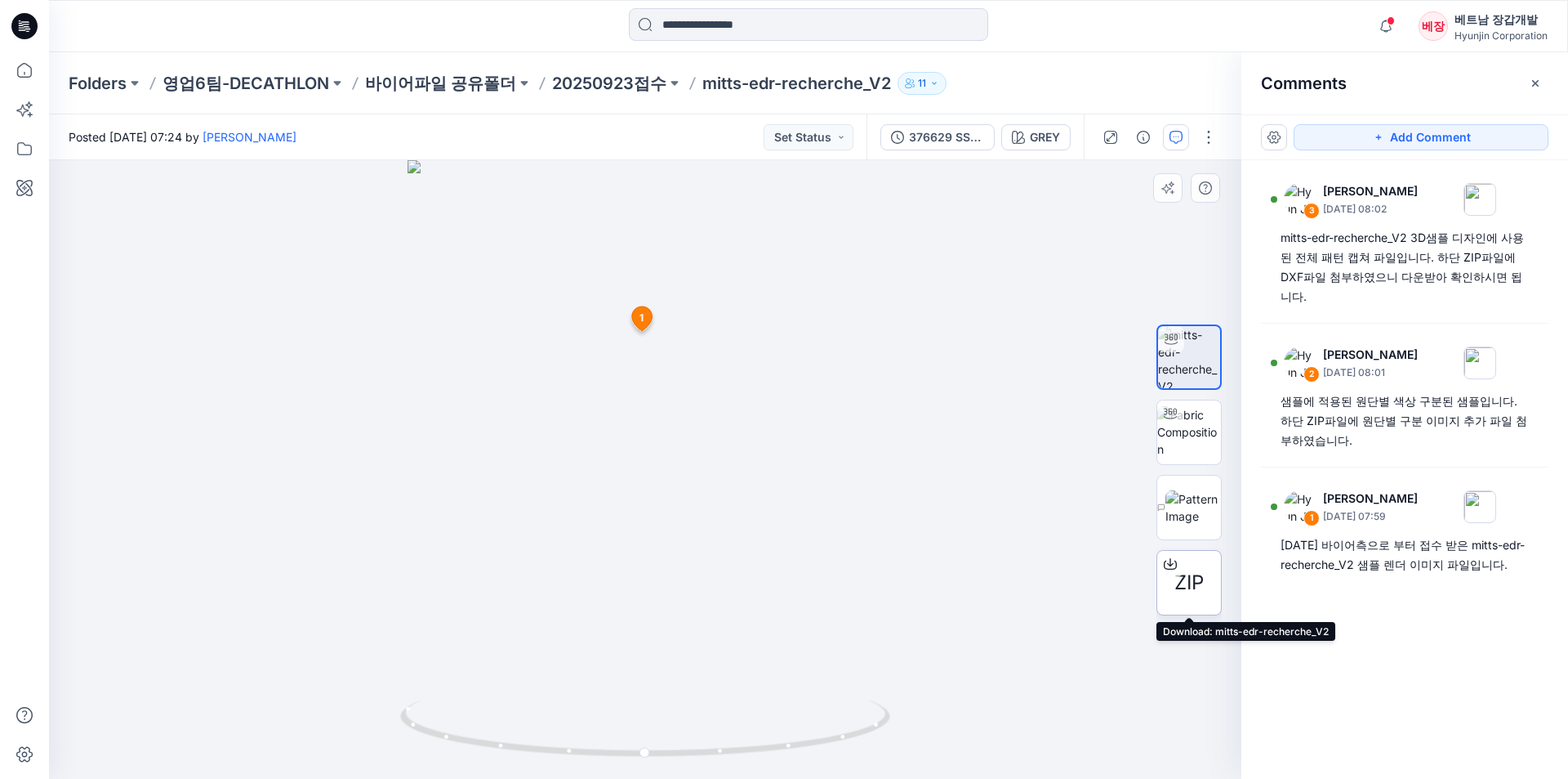
click at [1188, 590] on span "ZIP" at bounding box center [1190, 582] width 30 height 30
click at [1181, 508] on img at bounding box center [1194, 508] width 56 height 34
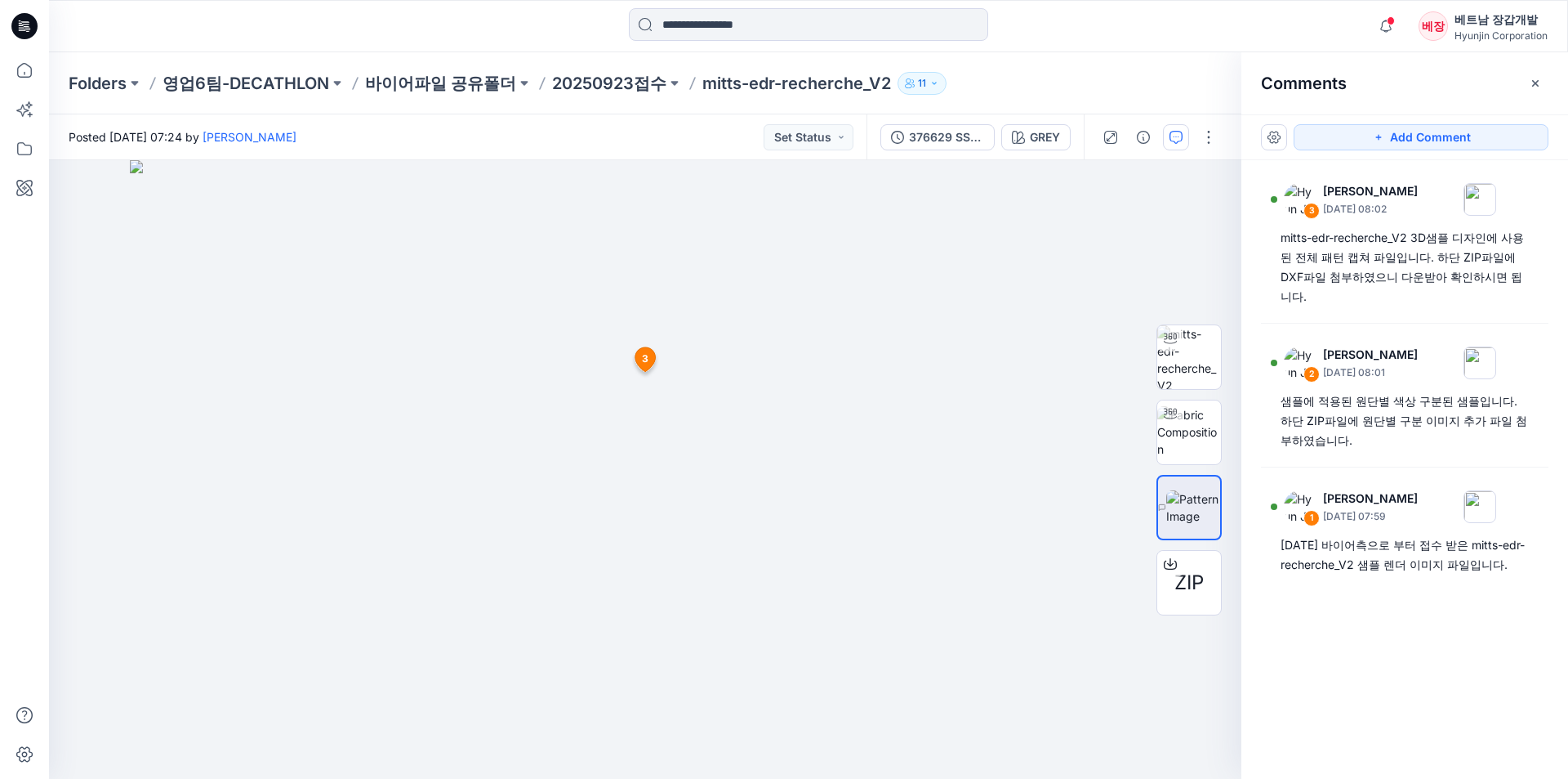
click at [1058, 80] on div "Folders 영업6팀-DECATHLON 바이어파일 공유폴더 20250923접수 mitts-edr-recherche_V2 11" at bounding box center [744, 83] width 1353 height 23
click at [1195, 340] on img at bounding box center [1189, 357] width 64 height 64
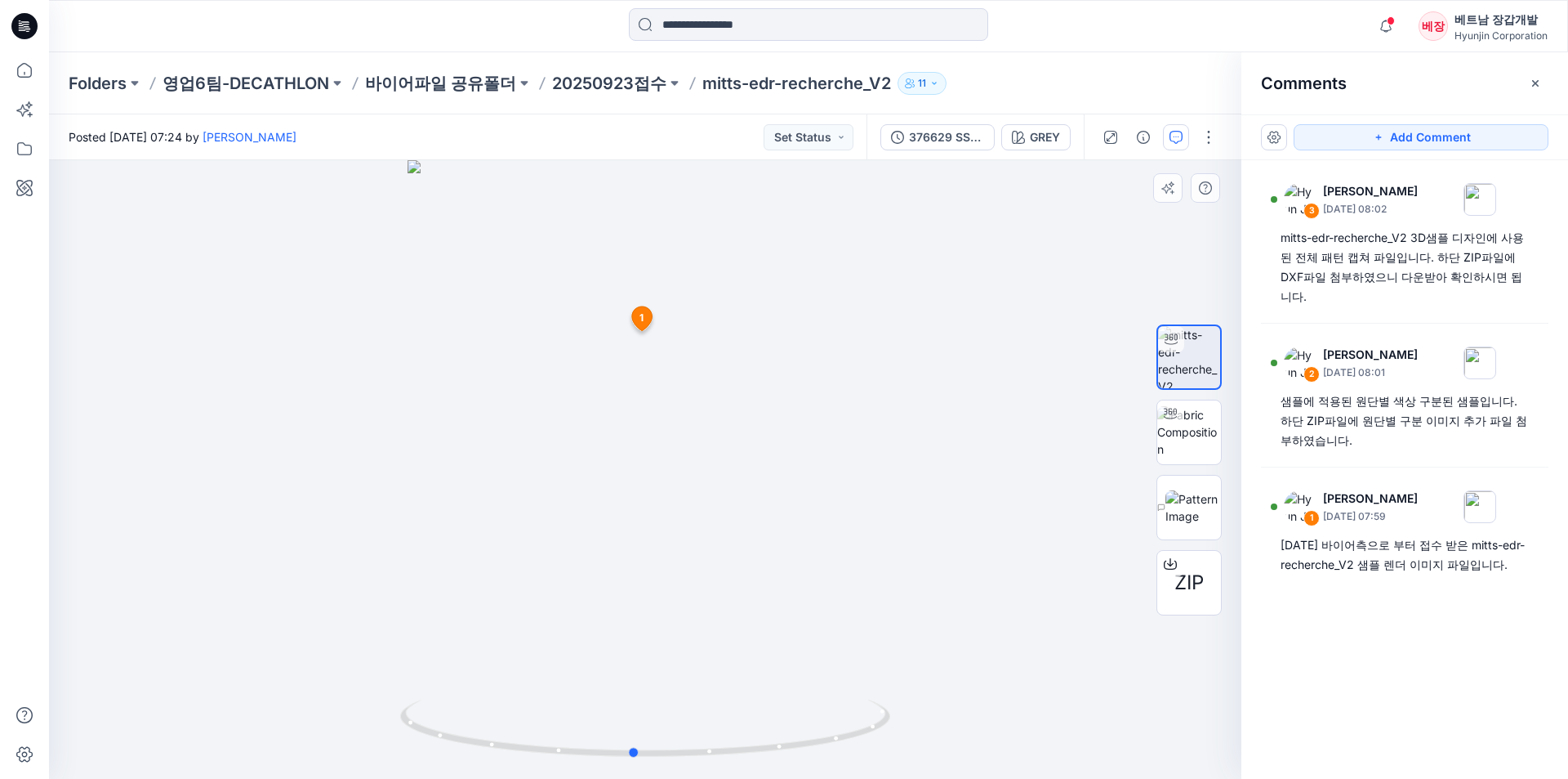
drag, startPoint x: 694, startPoint y: 321, endPoint x: 683, endPoint y: 397, distance: 76.8
click at [683, 397] on div at bounding box center [644, 470] width 1192 height 619
drag, startPoint x: 670, startPoint y: 424, endPoint x: 677, endPoint y: 378, distance: 46.5
click at [677, 378] on div at bounding box center [644, 470] width 1192 height 619
click at [1113, 140] on icon "button" at bounding box center [1111, 137] width 14 height 14
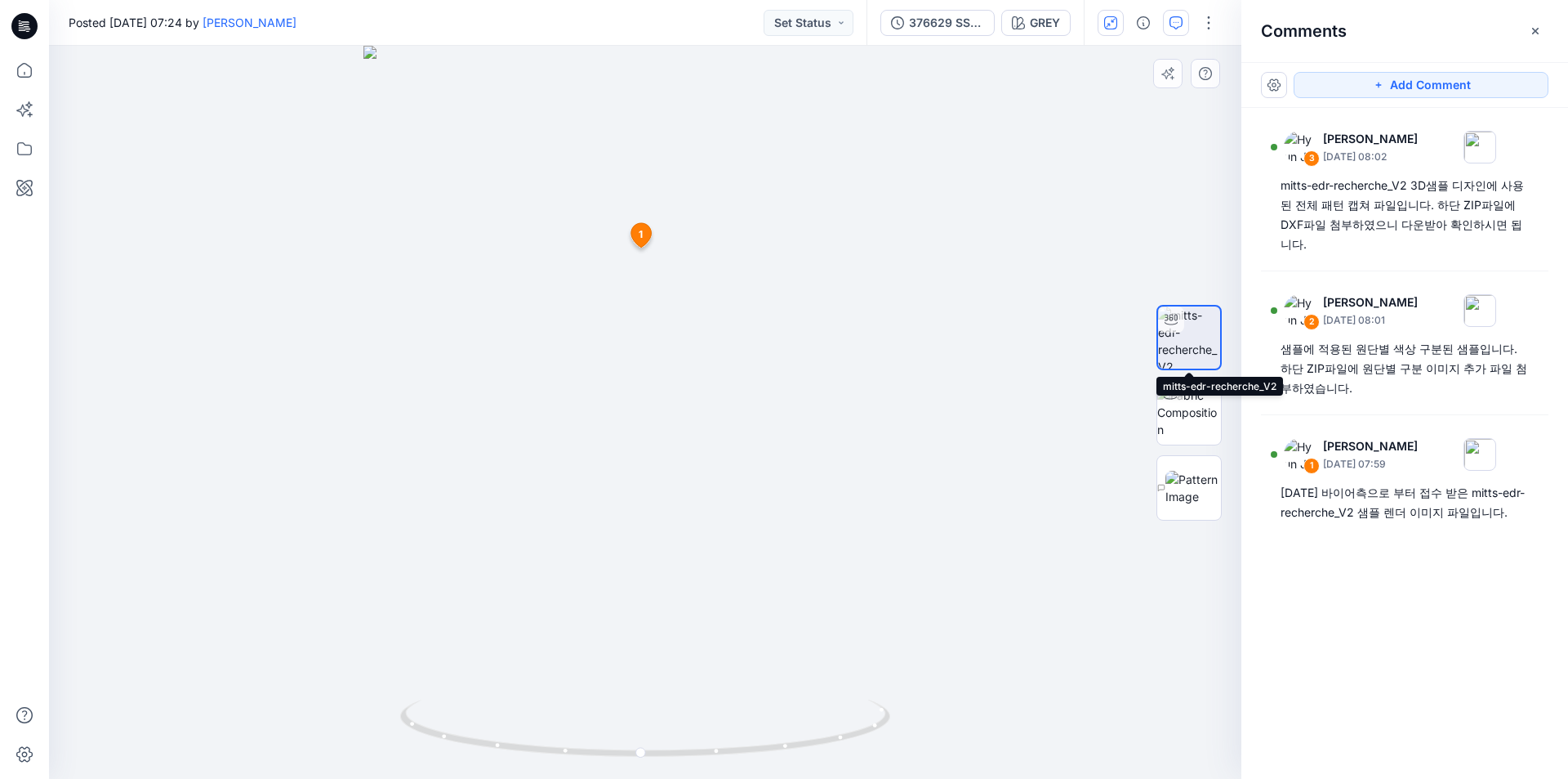
click at [1166, 320] on icon at bounding box center [1171, 319] width 14 height 14
click at [1166, 321] on icon at bounding box center [1171, 319] width 14 height 14
drag, startPoint x: 644, startPoint y: 326, endPoint x: 513, endPoint y: 361, distance: 135.6
click at [513, 361] on div at bounding box center [644, 412] width 1192 height 733
drag, startPoint x: 707, startPoint y: 134, endPoint x: 701, endPoint y: 217, distance: 83.2
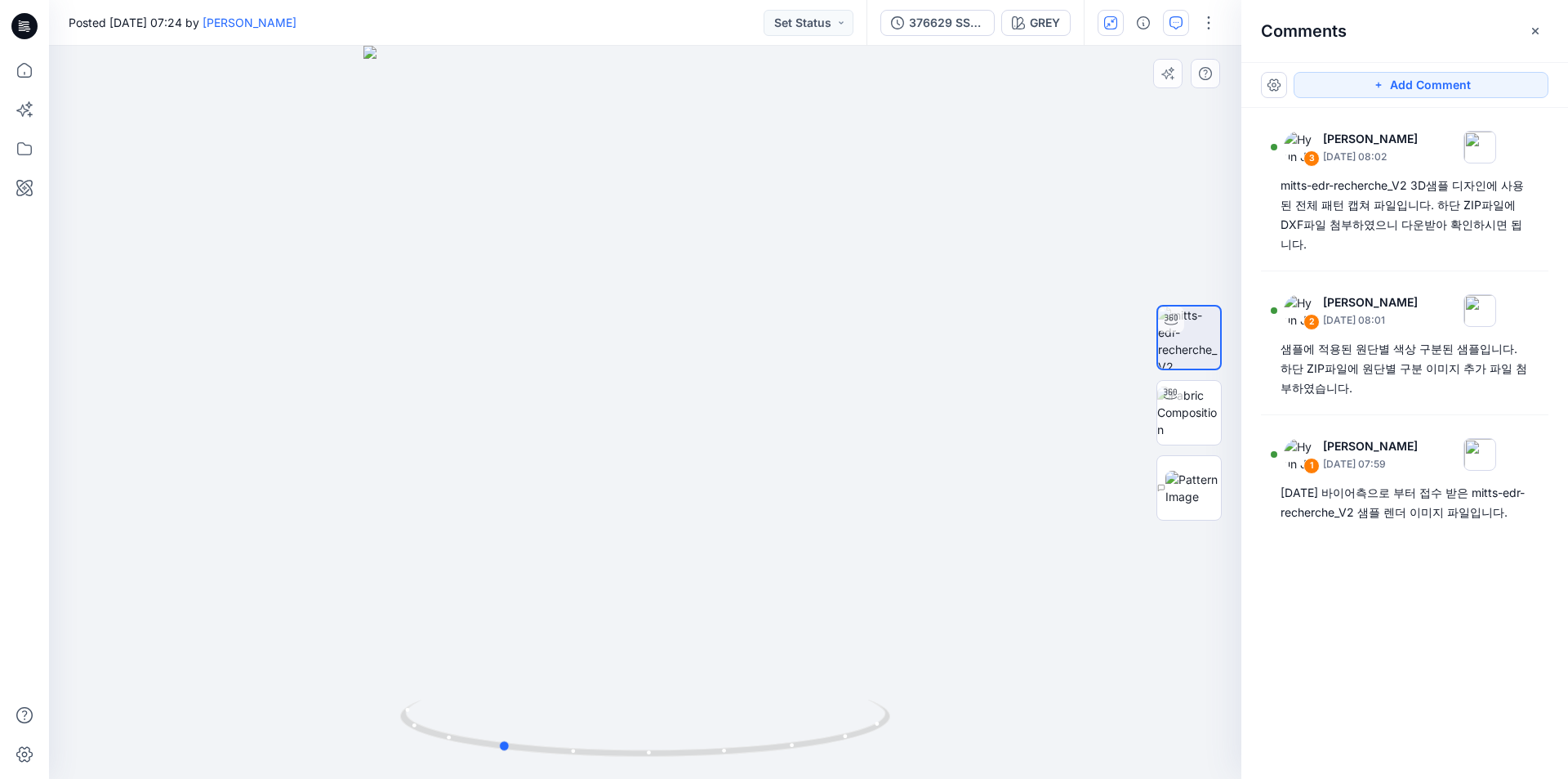
click at [701, 217] on div at bounding box center [644, 412] width 1192 height 733
drag, startPoint x: 720, startPoint y: 463, endPoint x: 701, endPoint y: 292, distance: 172.1
click at [701, 292] on div at bounding box center [644, 412] width 1192 height 733
drag, startPoint x: 662, startPoint y: 615, endPoint x: 660, endPoint y: 524, distance: 91.0
click at [660, 524] on div at bounding box center [644, 412] width 1192 height 733
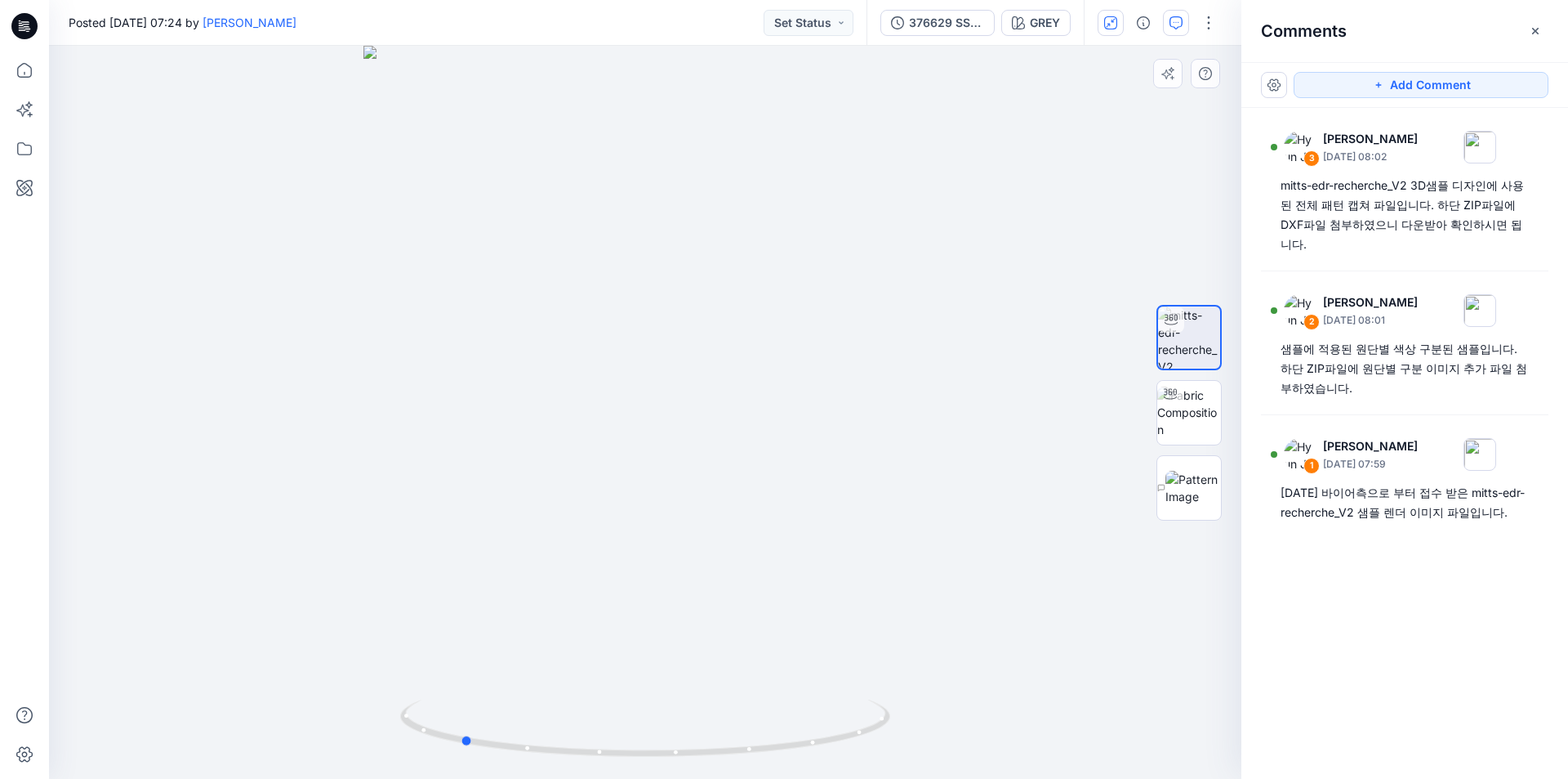
drag, startPoint x: 628, startPoint y: 574, endPoint x: 623, endPoint y: 437, distance: 137.1
click at [623, 437] on div at bounding box center [644, 412] width 1192 height 733
drag, startPoint x: 415, startPoint y: 432, endPoint x: 405, endPoint y: 412, distance: 22.4
click at [416, 404] on div at bounding box center [644, 412] width 1192 height 733
drag, startPoint x: 784, startPoint y: 329, endPoint x: 782, endPoint y: 486, distance: 157.0
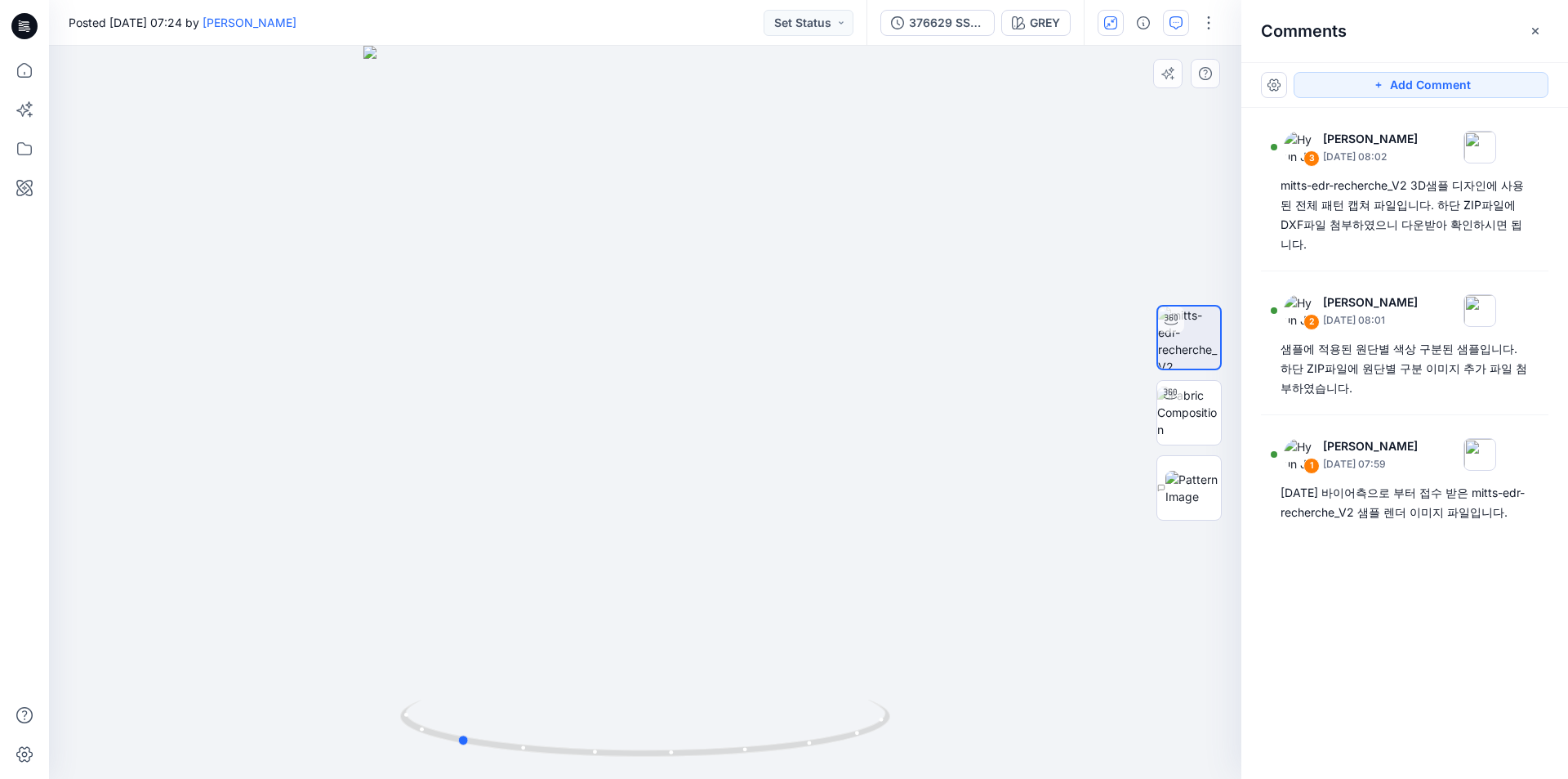
click at [782, 486] on div at bounding box center [644, 412] width 1192 height 733
click at [707, 458] on div at bounding box center [644, 412] width 1192 height 733
drag, startPoint x: 691, startPoint y: 332, endPoint x: 664, endPoint y: 268, distance: 69.5
click at [688, 380] on div at bounding box center [644, 412] width 1192 height 733
drag, startPoint x: 634, startPoint y: 248, endPoint x: 618, endPoint y: 284, distance: 39.4
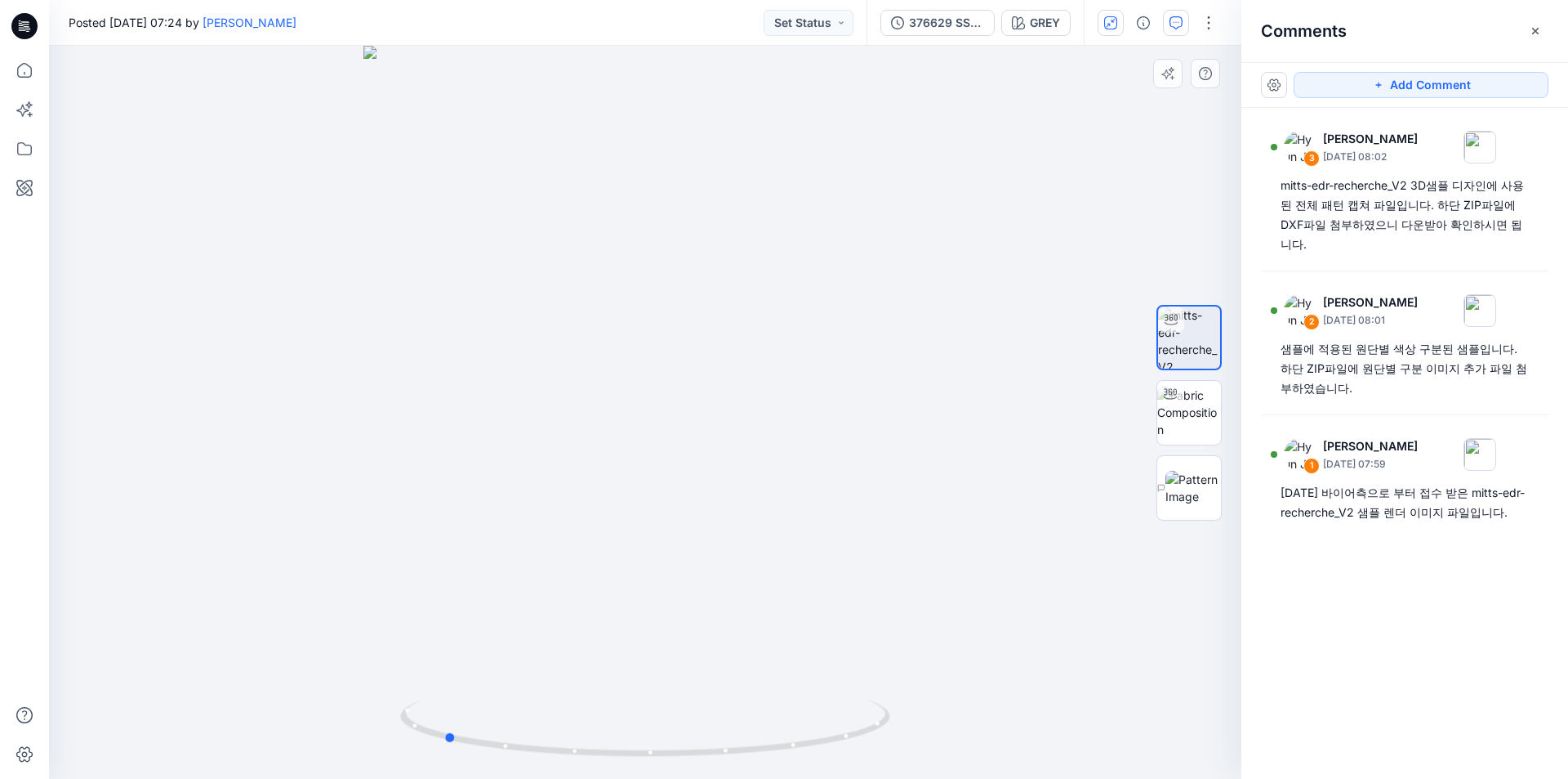
click at [628, 392] on div at bounding box center [644, 412] width 1192 height 733
drag, startPoint x: 615, startPoint y: 371, endPoint x: 617, endPoint y: 331, distance: 40.0
click at [615, 402] on div at bounding box center [644, 412] width 1192 height 733
drag, startPoint x: 613, startPoint y: 368, endPoint x: 613, endPoint y: 393, distance: 25.0
click at [613, 391] on div at bounding box center [644, 412] width 1192 height 733
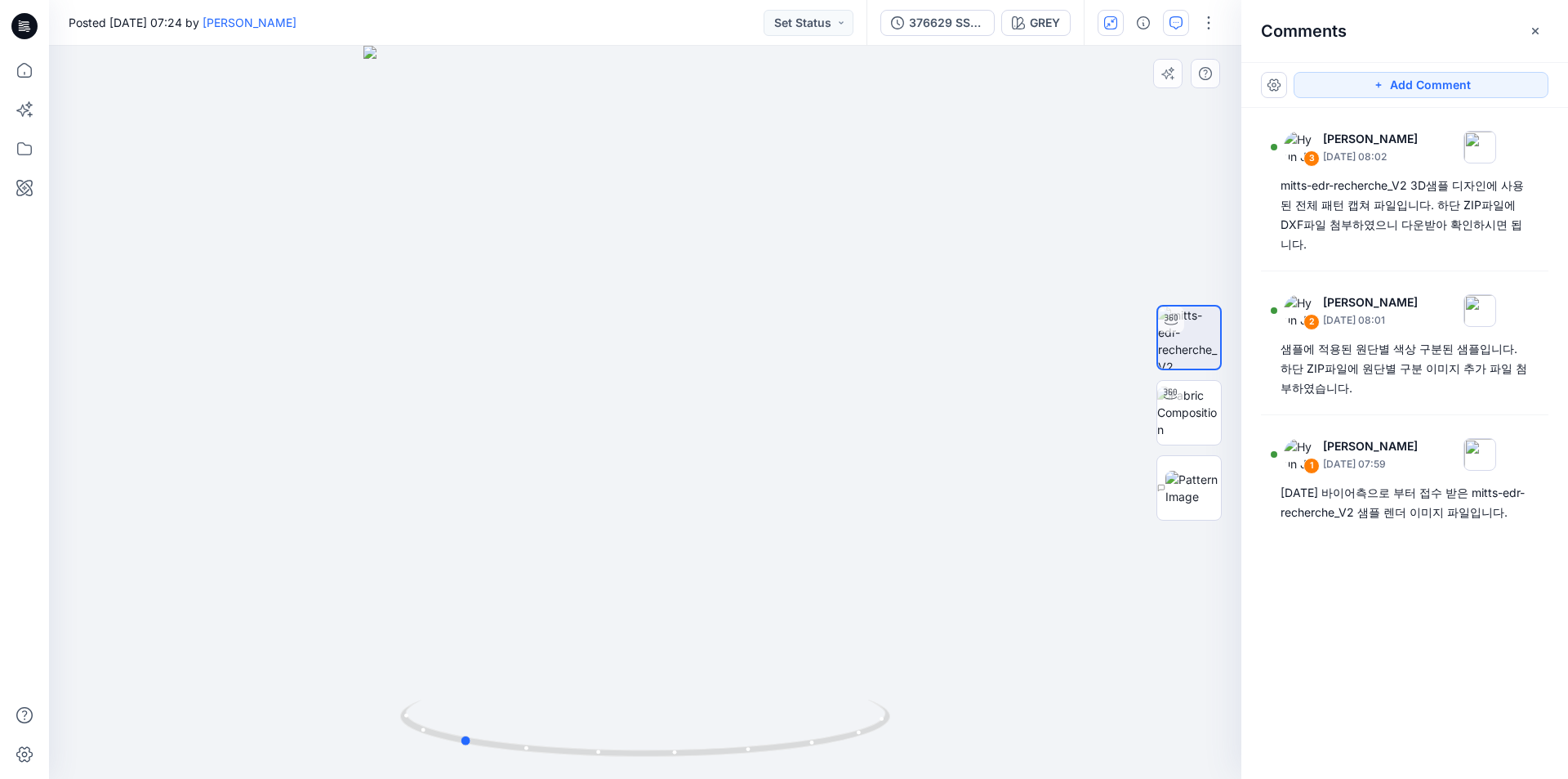
drag, startPoint x: 454, startPoint y: 332, endPoint x: 656, endPoint y: 342, distance: 202.2
click at [656, 342] on div at bounding box center [644, 412] width 1192 height 733
drag, startPoint x: 415, startPoint y: 362, endPoint x: 553, endPoint y: 354, distance: 138.2
click at [553, 354] on div at bounding box center [644, 412] width 1192 height 733
click at [1213, 486] on img at bounding box center [1194, 488] width 56 height 34
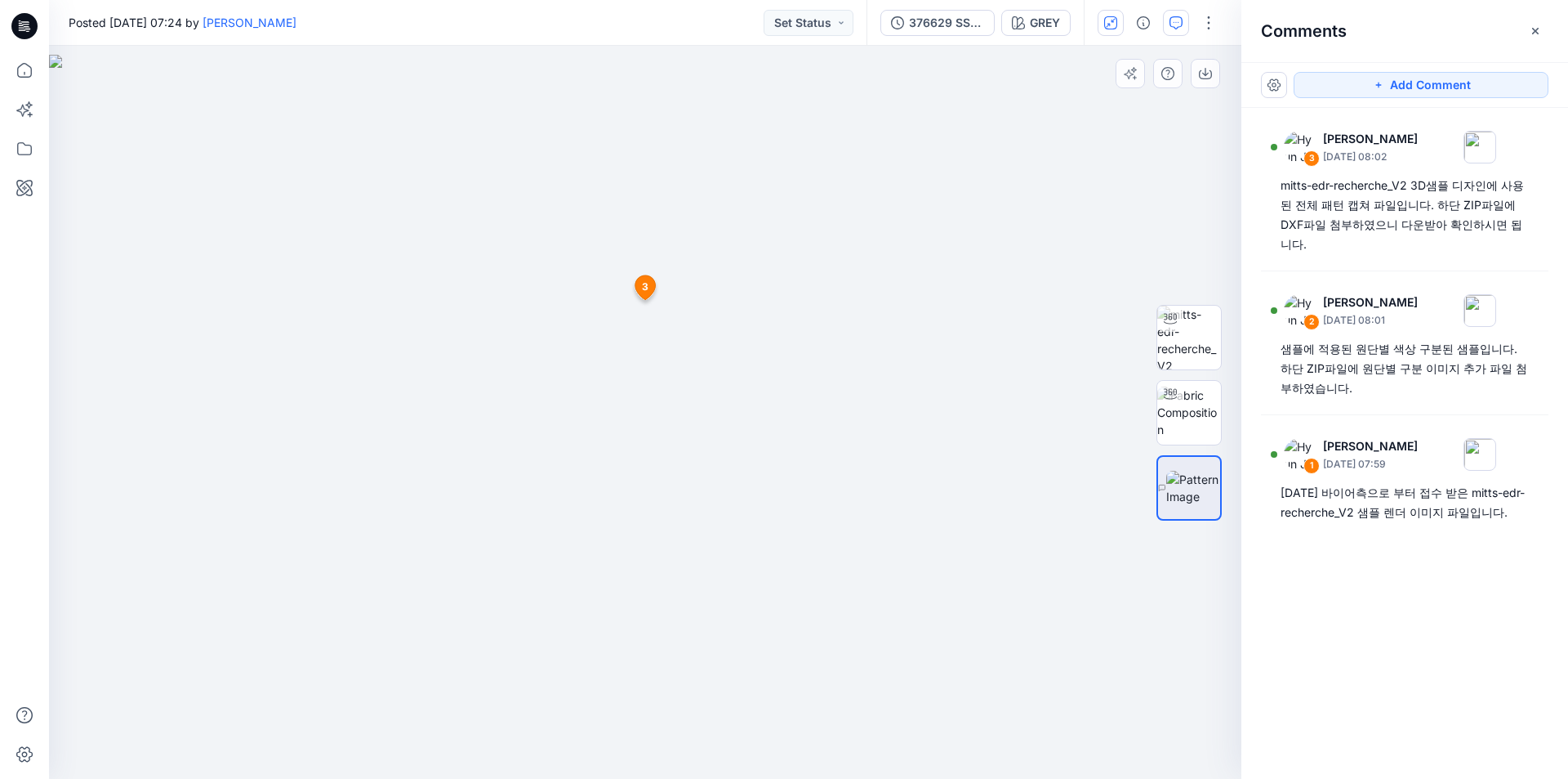
click at [521, 577] on img at bounding box center [644, 417] width 1192 height 724
click at [642, 592] on img at bounding box center [646, 403] width 1285 height 752
click at [1359, 652] on div "3 Hyun Jin September 24, 2025 08:02 mitts-edr-recherche_V2 3D샘플 디자인에 사용된 전체 패턴 …" at bounding box center [1405, 413] width 327 height 610
click at [1208, 632] on img at bounding box center [644, 417] width 1192 height 724
click at [1190, 402] on img at bounding box center [1189, 412] width 64 height 51
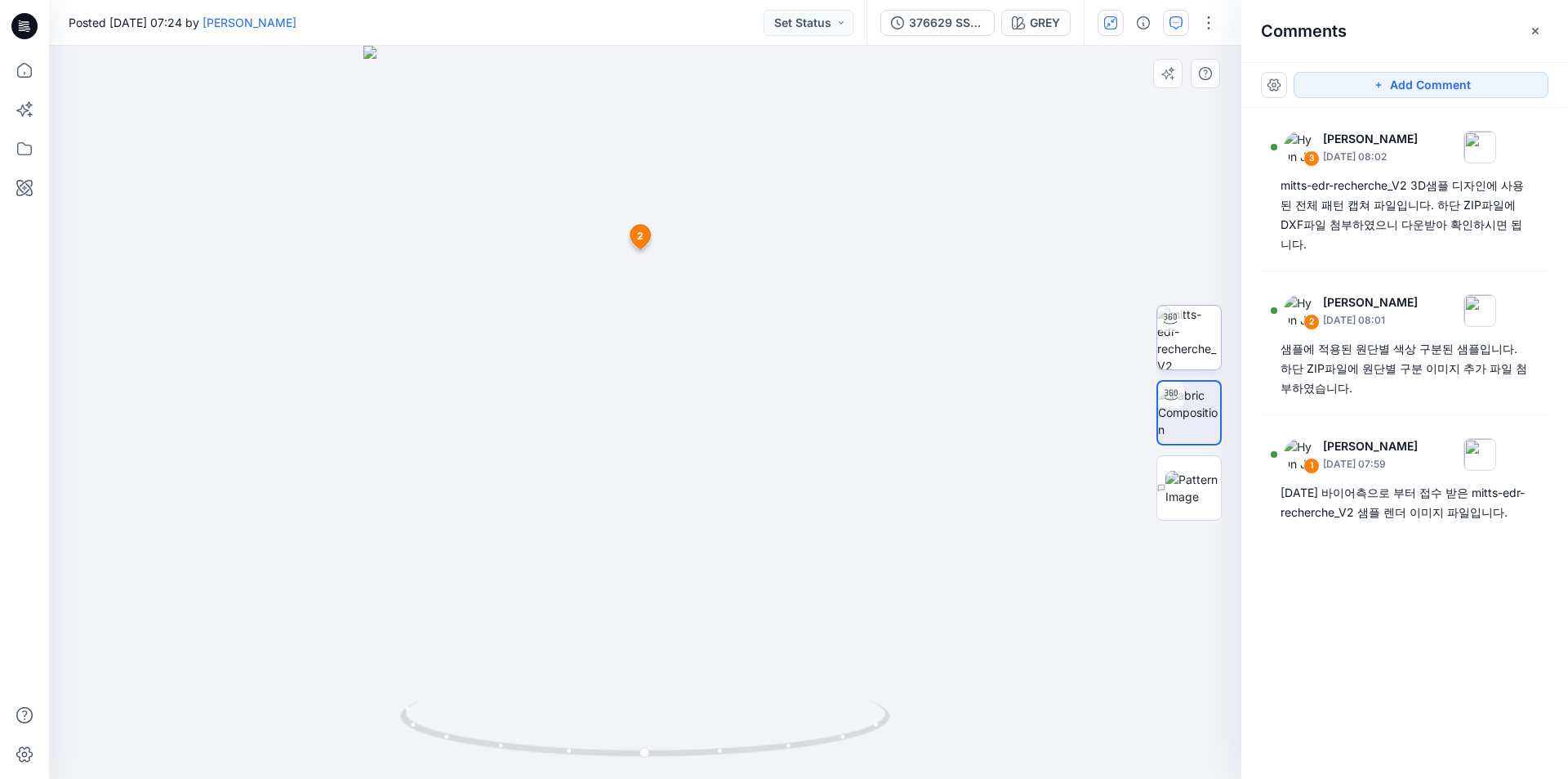
click at [1192, 339] on img at bounding box center [1189, 337] width 64 height 64
click at [1199, 491] on img at bounding box center [1194, 488] width 56 height 34
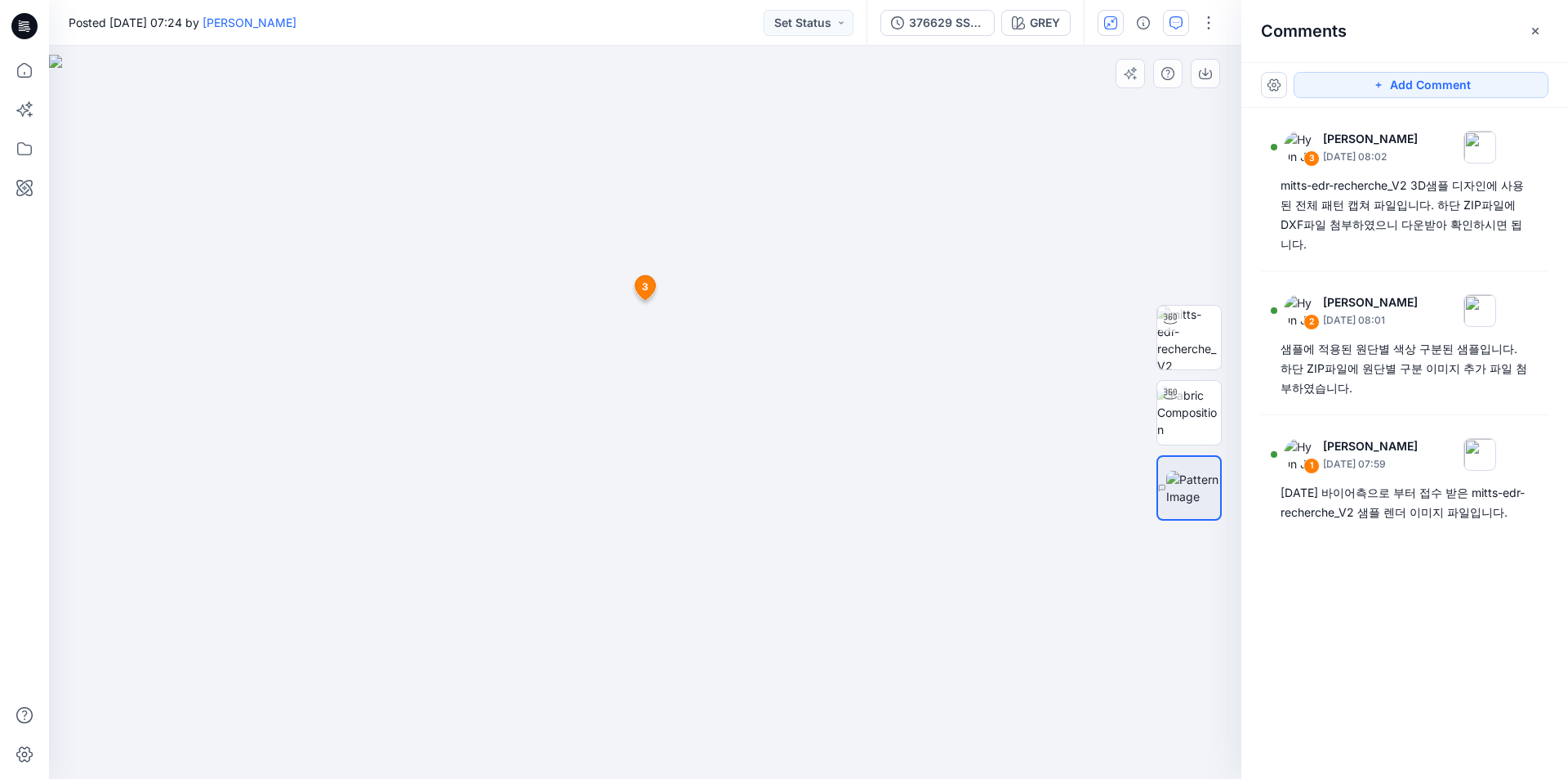
click at [1200, 557] on div at bounding box center [1190, 412] width 66 height 408
click at [1208, 598] on div at bounding box center [1190, 412] width 66 height 408
click at [1208, 598] on div at bounding box center [1190, 412] width 66 height 408
click at [1207, 598] on div at bounding box center [1190, 412] width 66 height 408
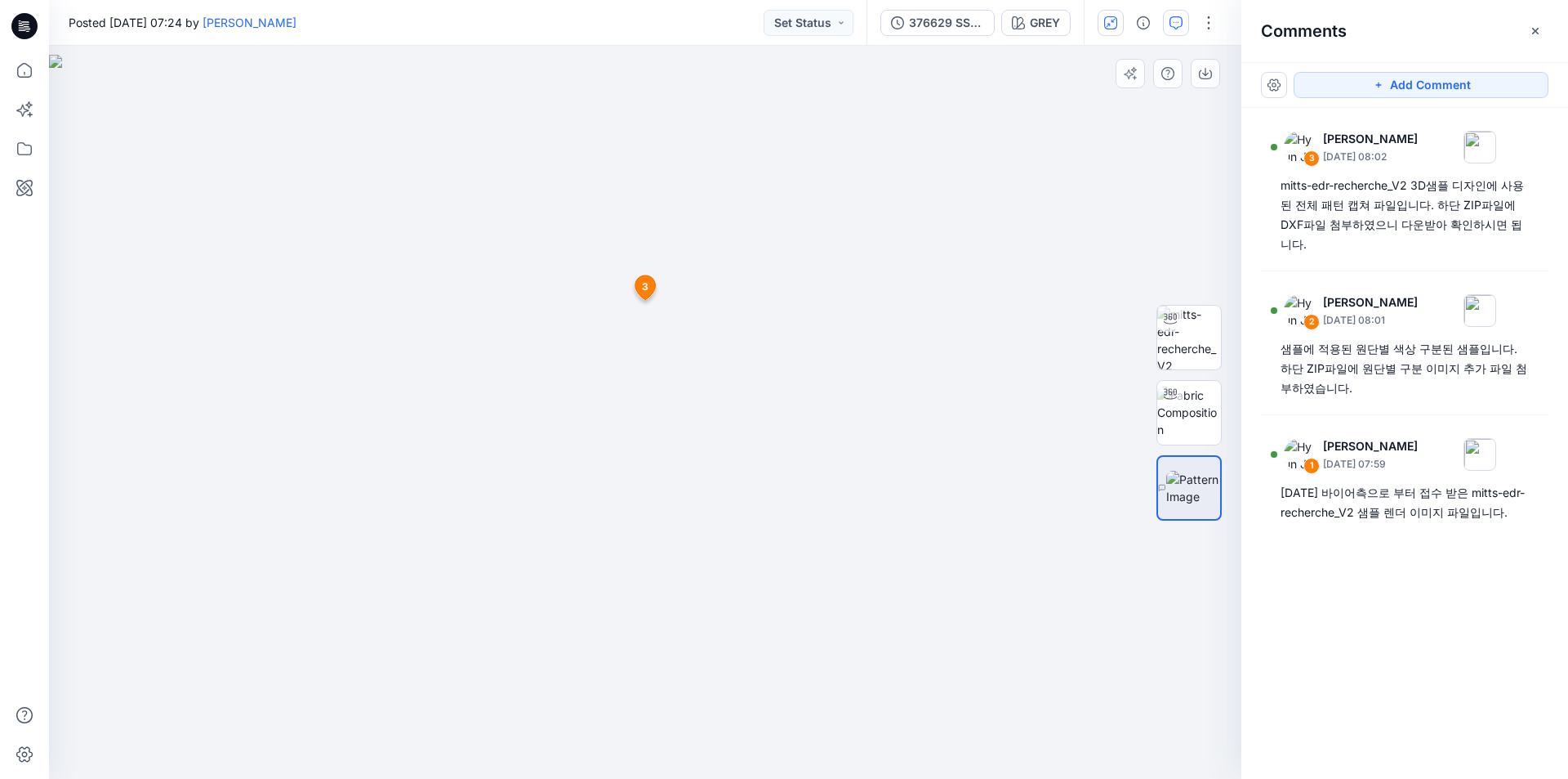
click at [1206, 596] on div at bounding box center [1190, 412] width 66 height 408
click at [1208, 592] on div at bounding box center [1190, 412] width 66 height 408
click at [1207, 591] on div at bounding box center [1190, 412] width 66 height 408
click at [1207, 591] on div at bounding box center [1190, 412] width 66 height 408
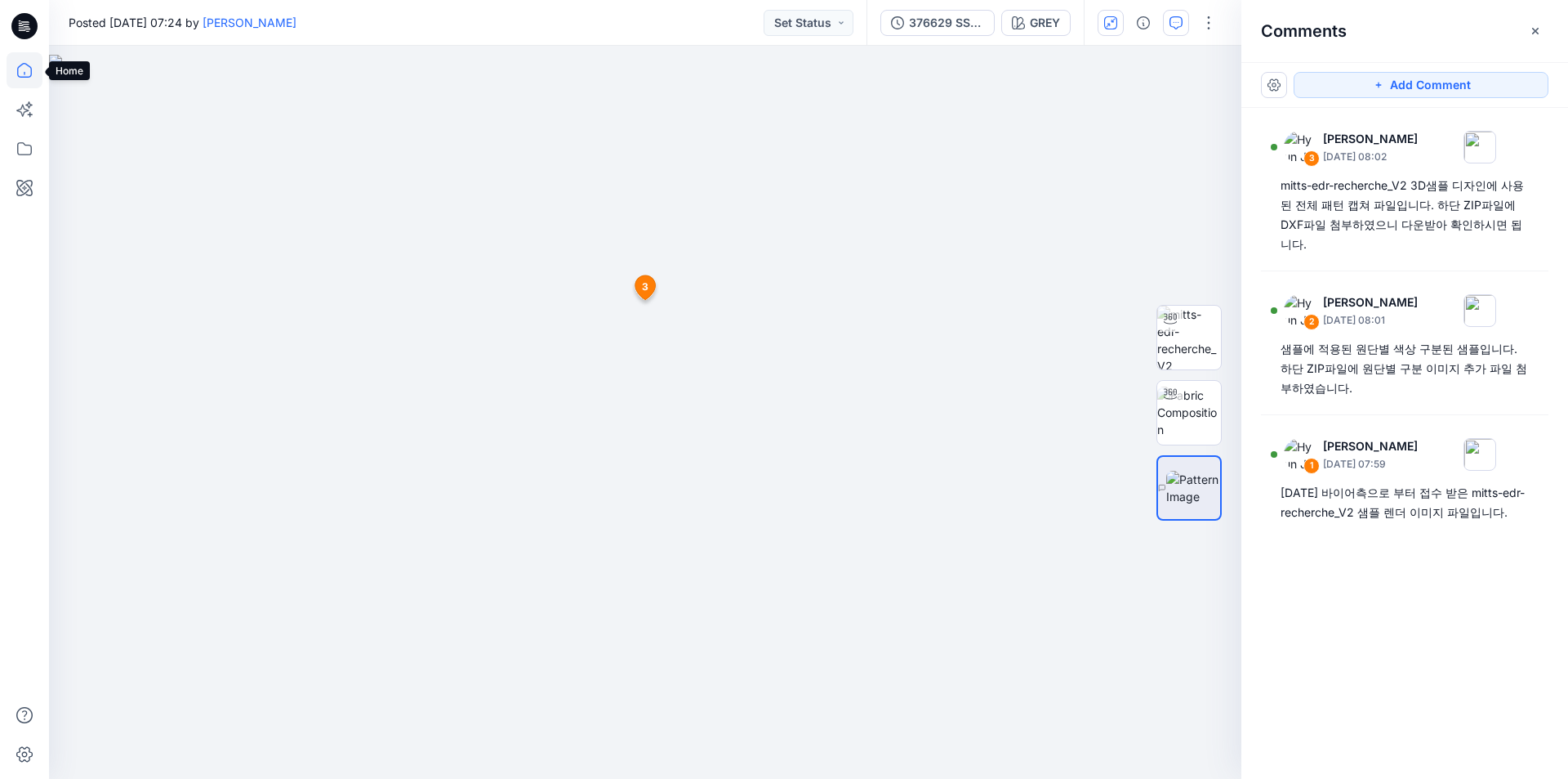
click at [23, 74] on icon at bounding box center [24, 70] width 36 height 36
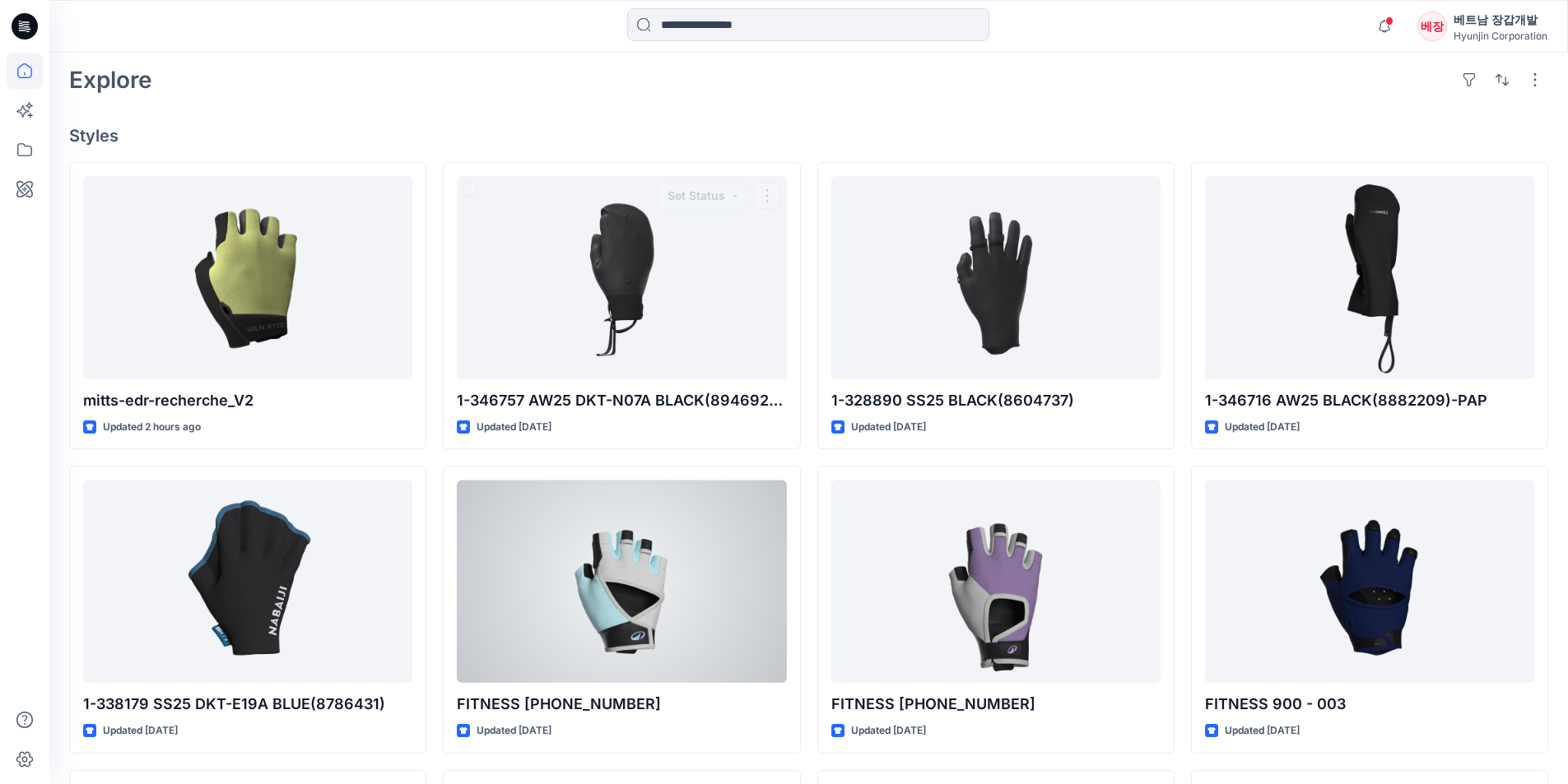
scroll to position [411, 0]
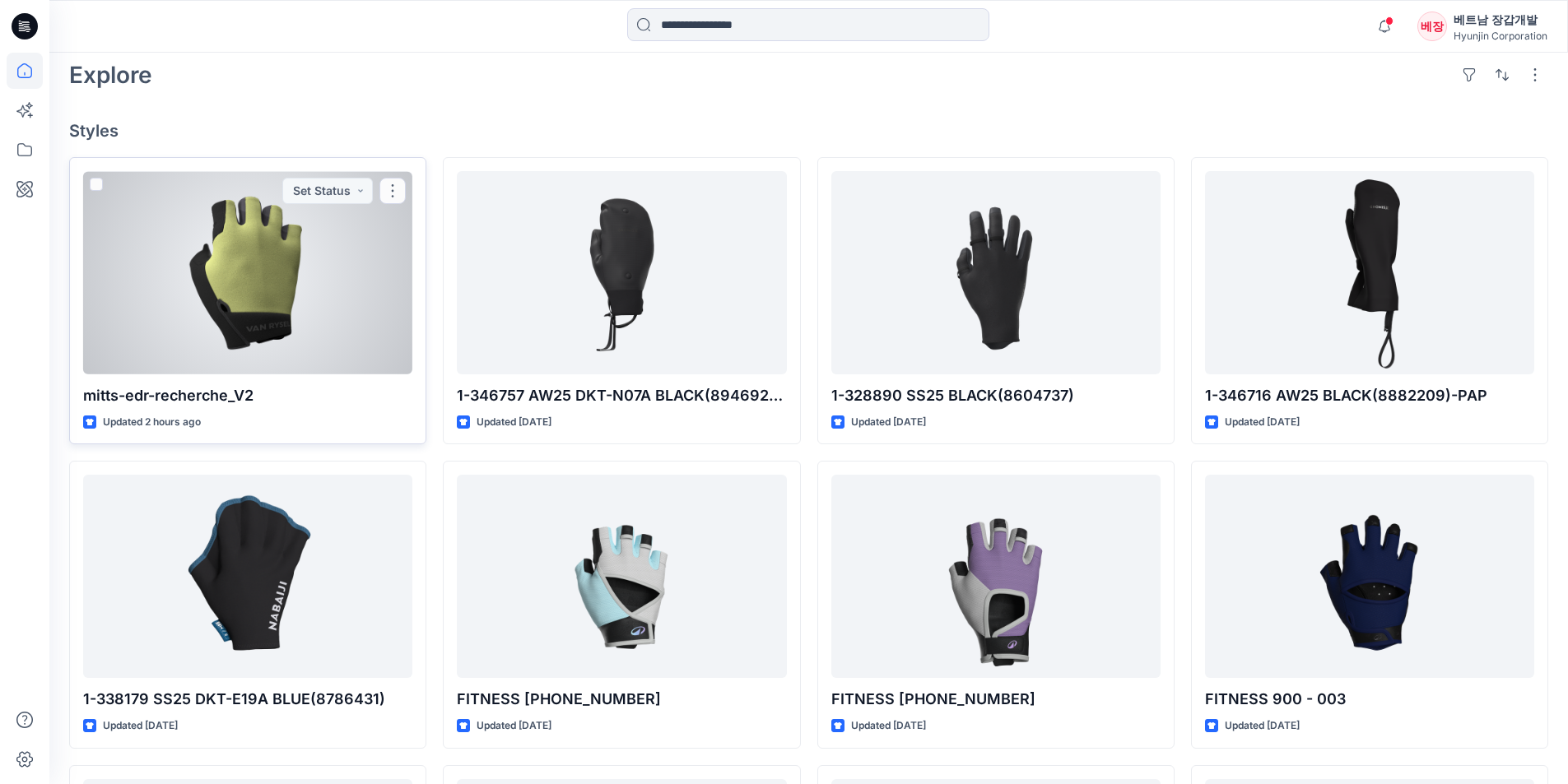
click at [295, 291] on div at bounding box center [248, 273] width 330 height 203
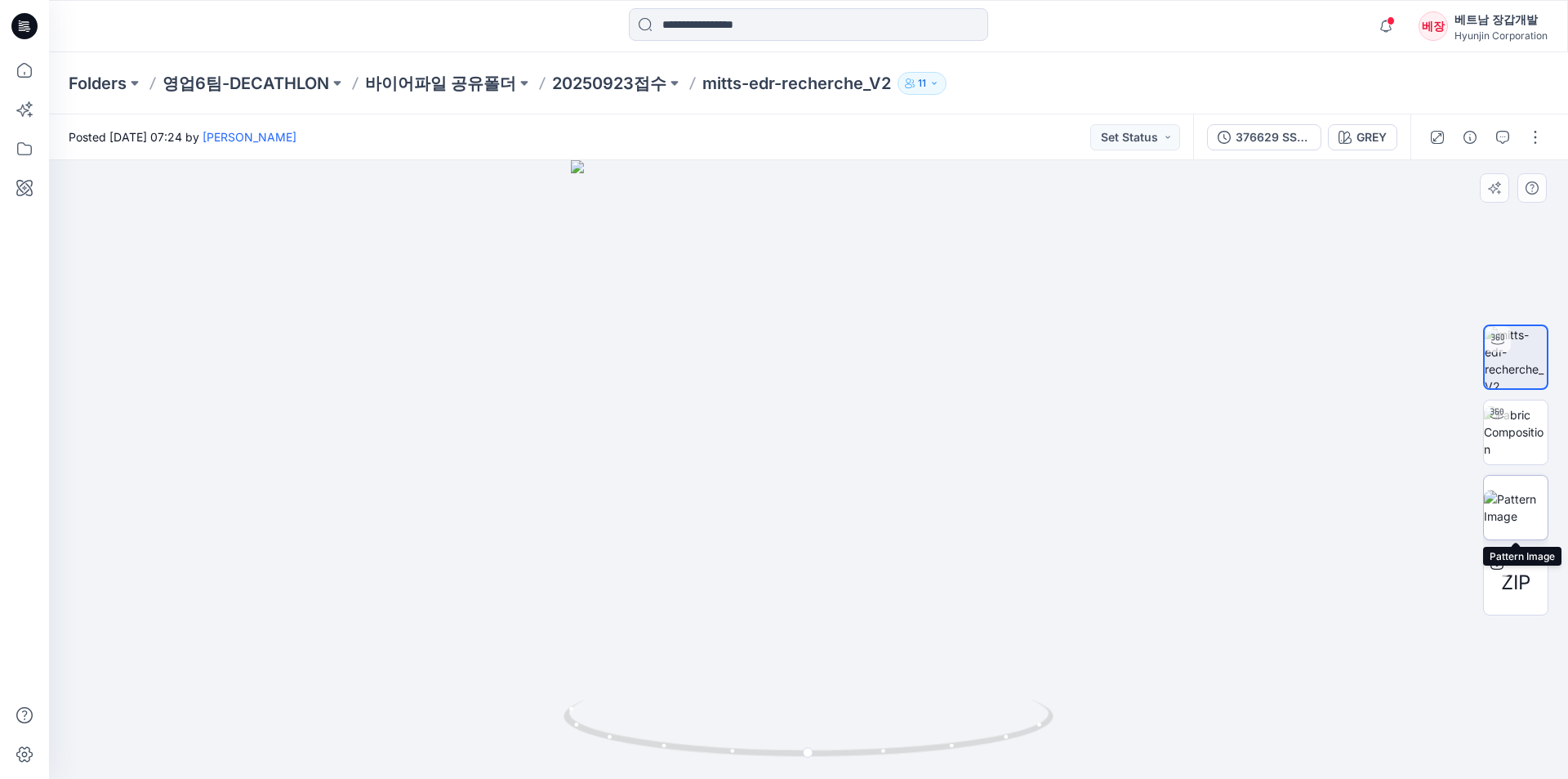
click at [1519, 508] on img at bounding box center [1516, 508] width 64 height 34
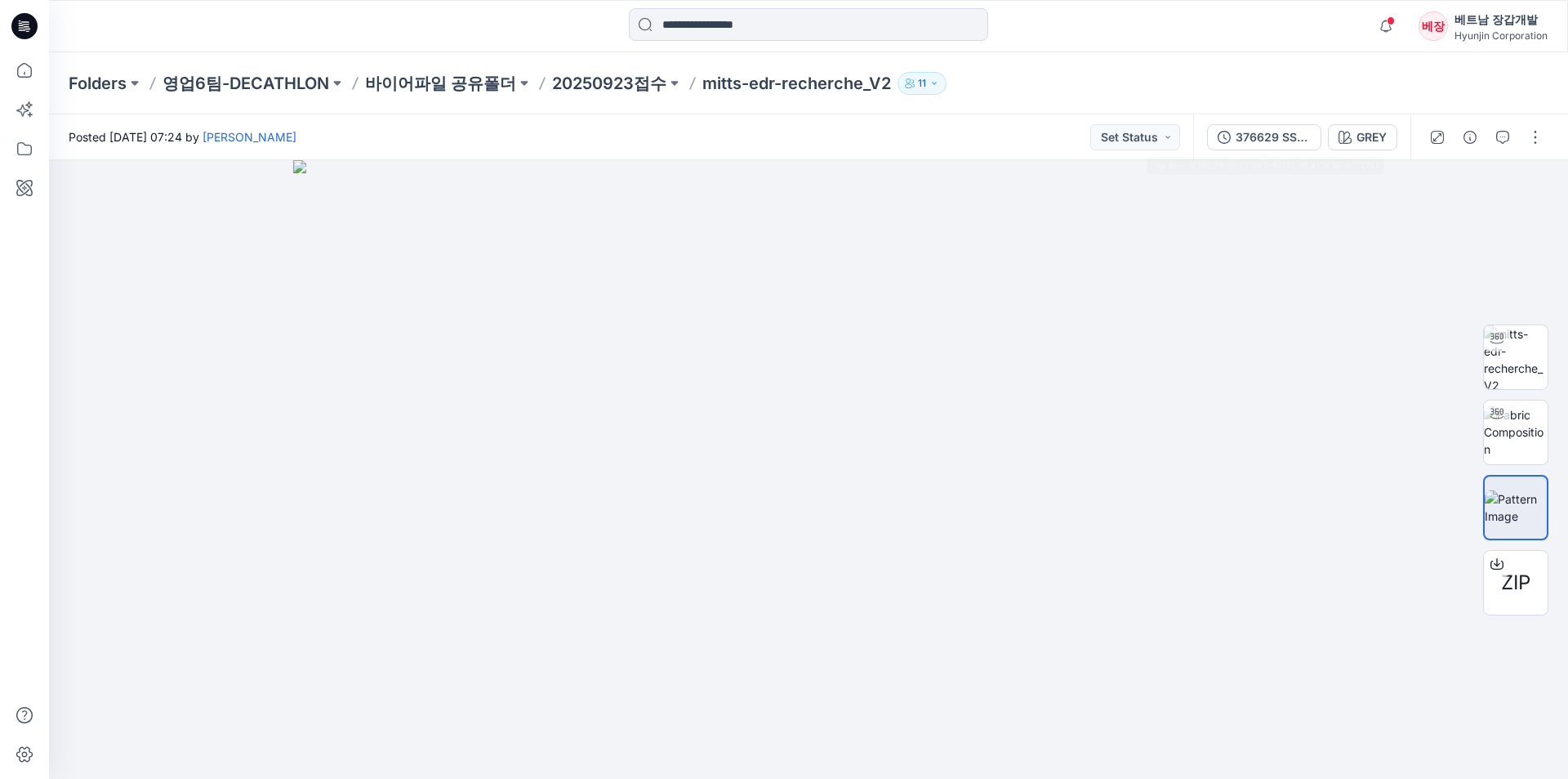
click at [1173, 63] on div "Folders 영업6팀-DECATHLON 바이어파일 공유폴더 20250923접수 mitts-edr-recherche_V2 11" at bounding box center [808, 83] width 1519 height 62
click at [1510, 356] on img at bounding box center [1516, 357] width 64 height 64
